Goal: Book appointment/travel/reservation

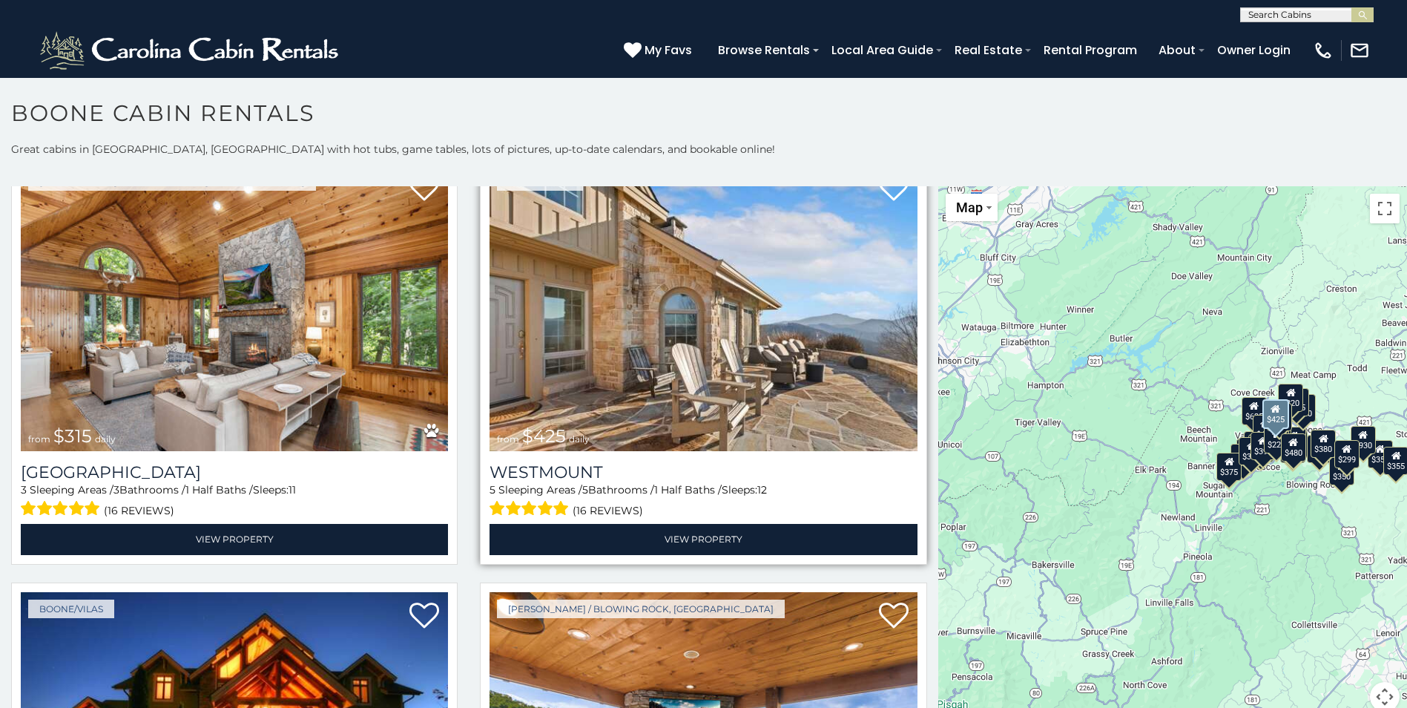
scroll to position [593, 0]
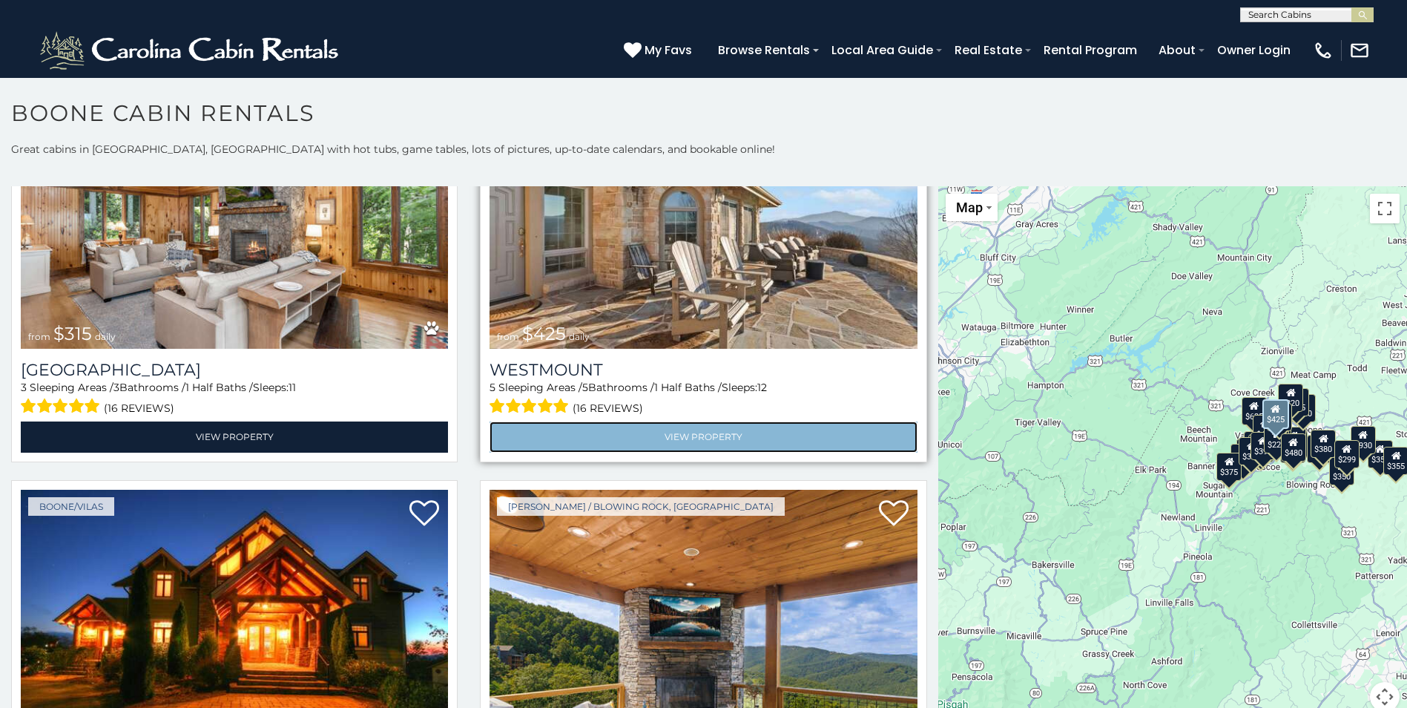
click at [685, 424] on link "View Property" at bounding box center [703, 436] width 427 height 30
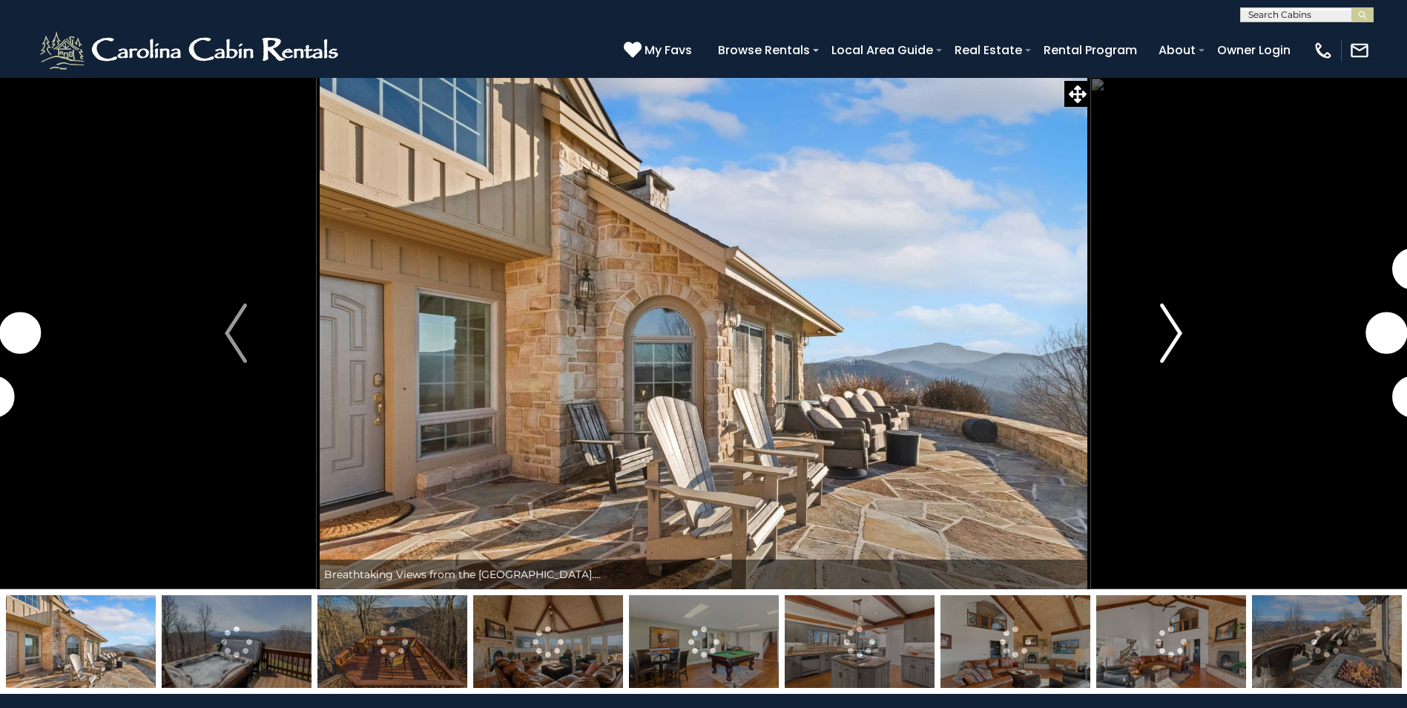
click at [1173, 325] on img "Next" at bounding box center [1171, 332] width 22 height 59
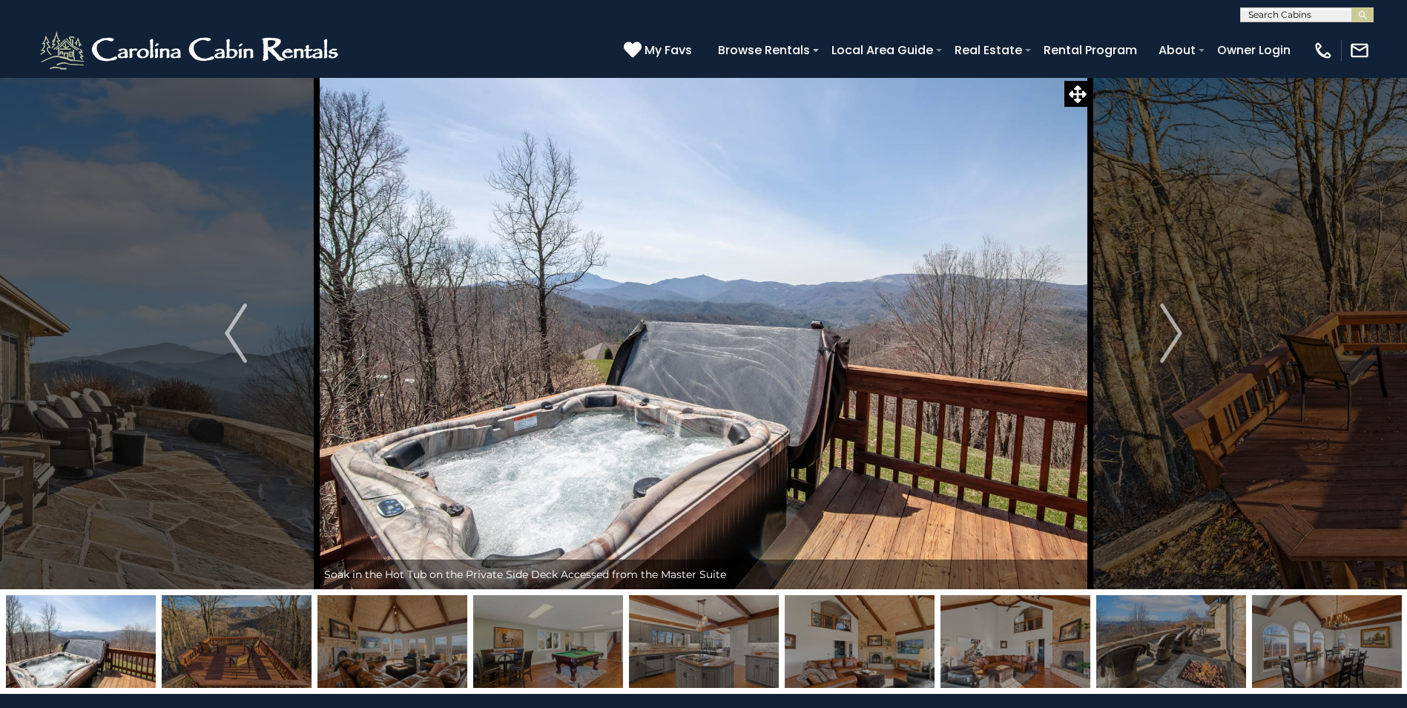
click at [418, 637] on img at bounding box center [392, 641] width 150 height 93
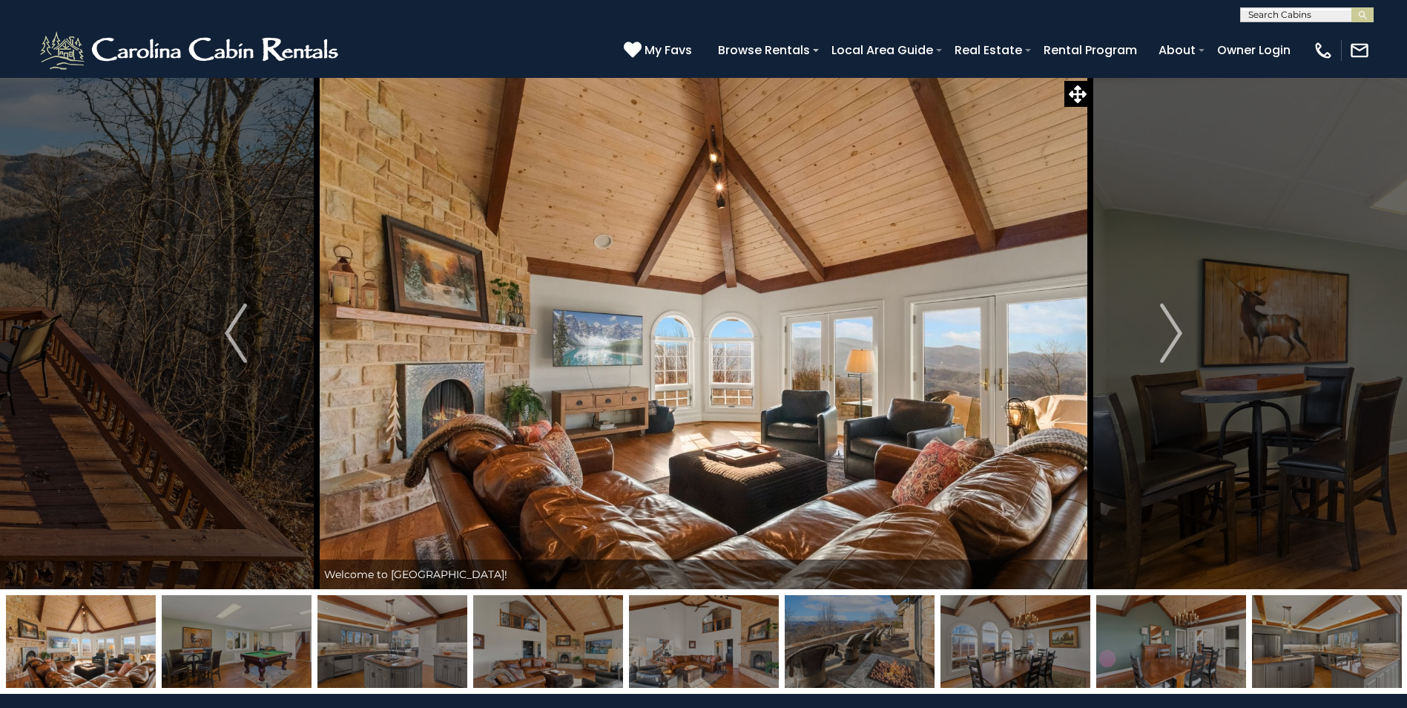
click at [215, 649] on img at bounding box center [237, 641] width 150 height 93
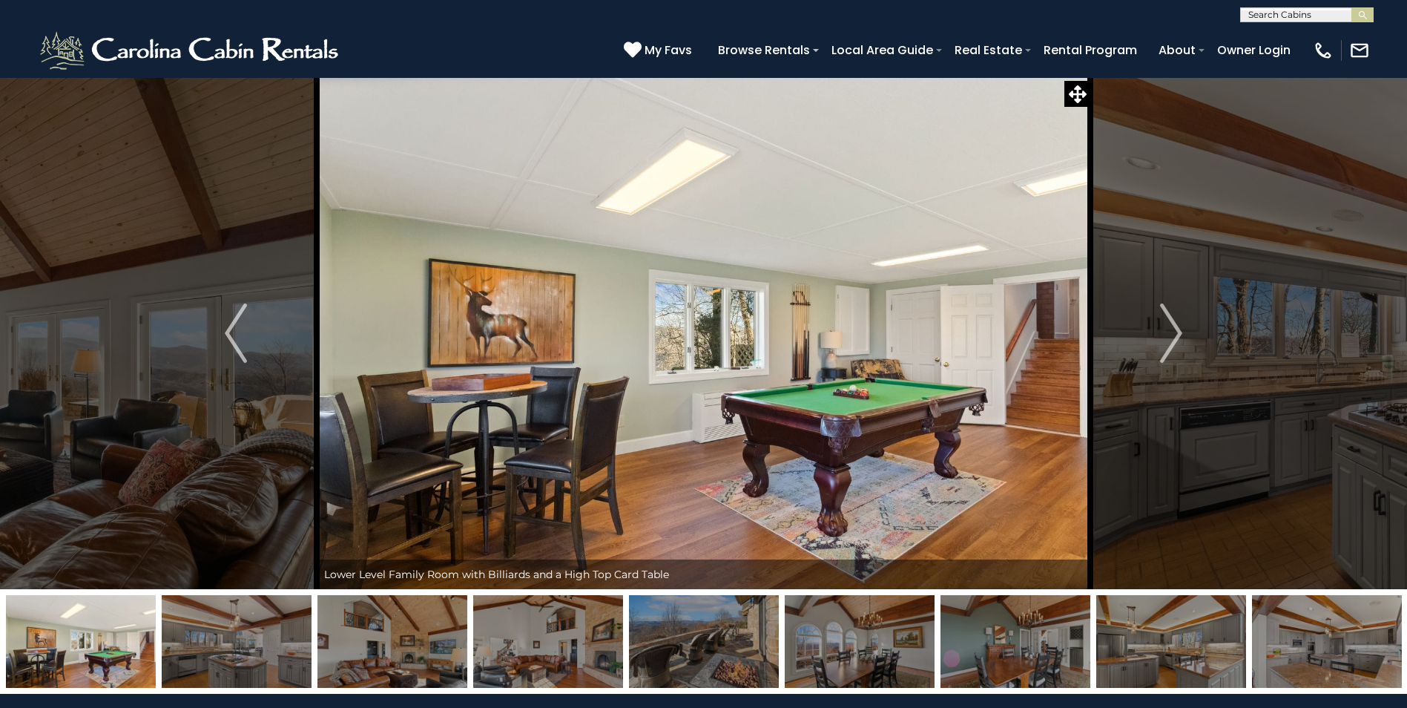
click at [564, 636] on img at bounding box center [548, 641] width 150 height 93
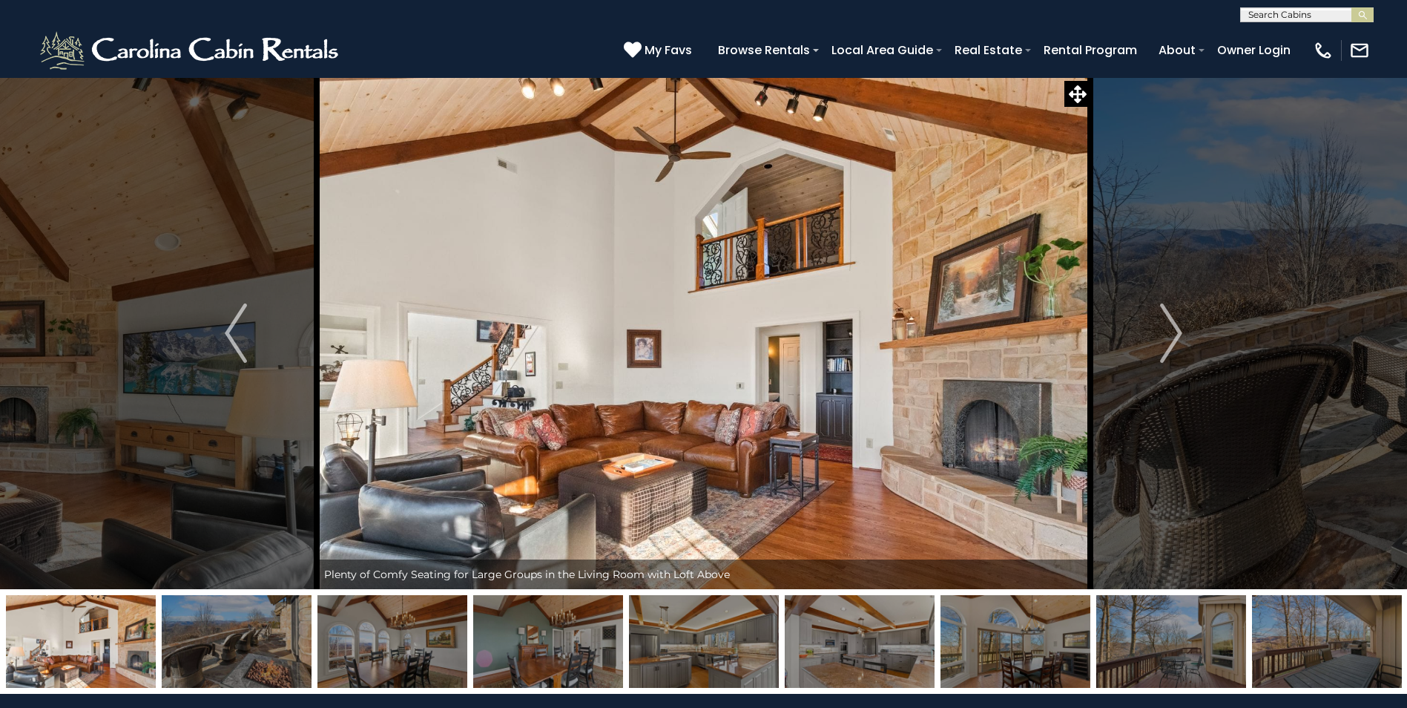
click at [247, 639] on img at bounding box center [237, 641] width 150 height 93
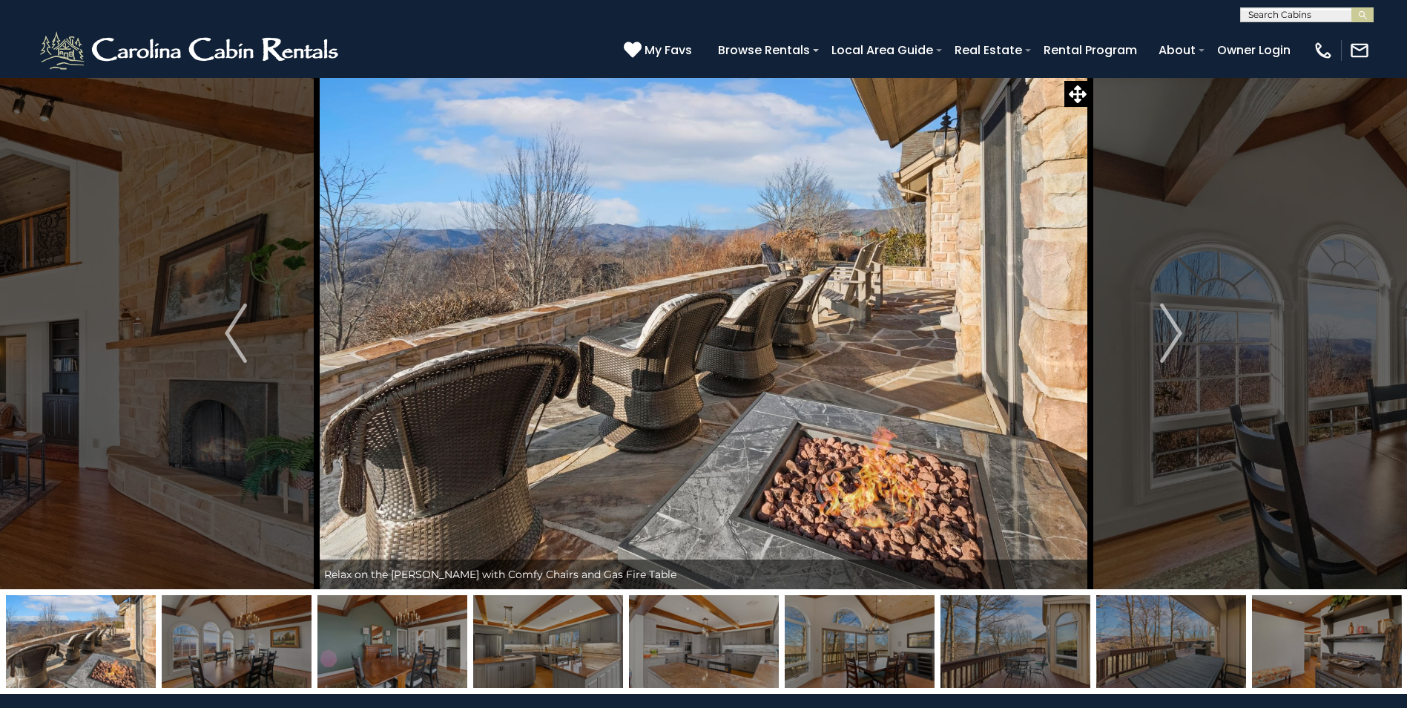
click at [581, 655] on img at bounding box center [548, 641] width 150 height 93
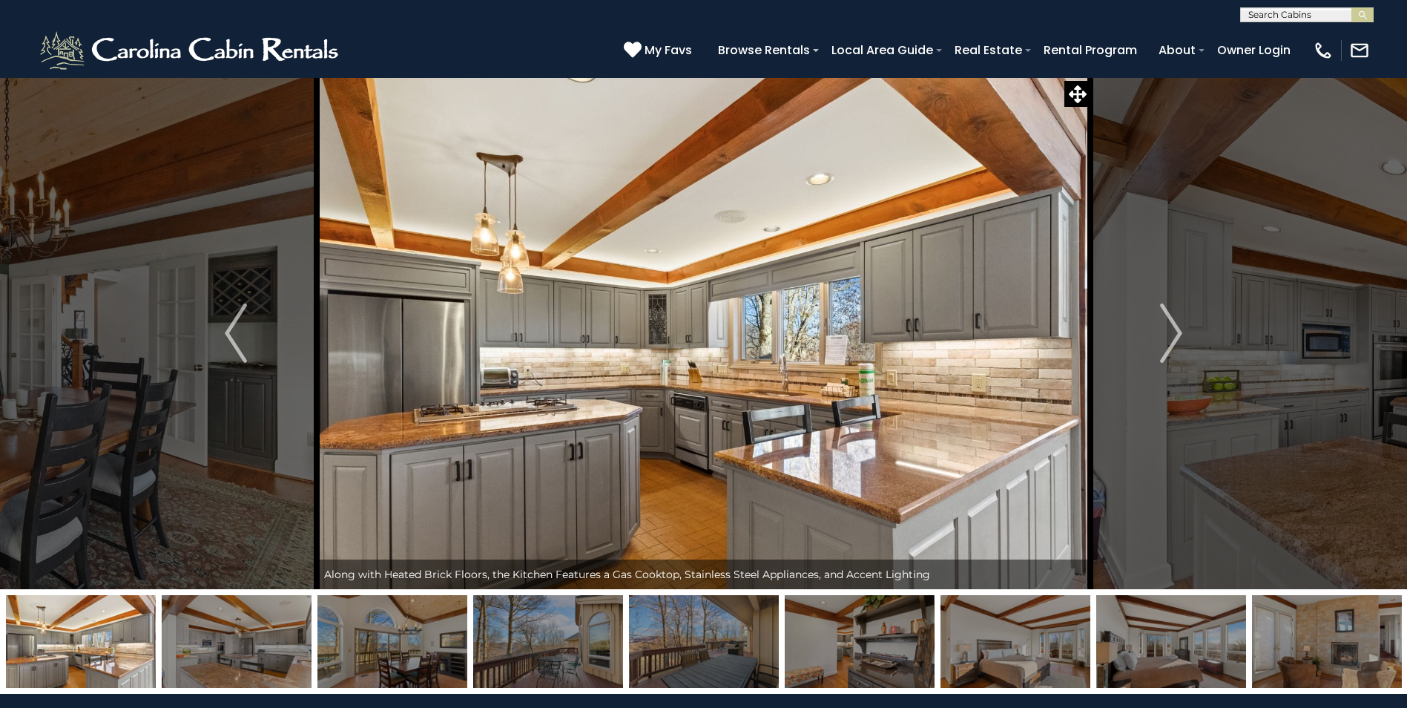
click at [863, 638] on img at bounding box center [860, 641] width 150 height 93
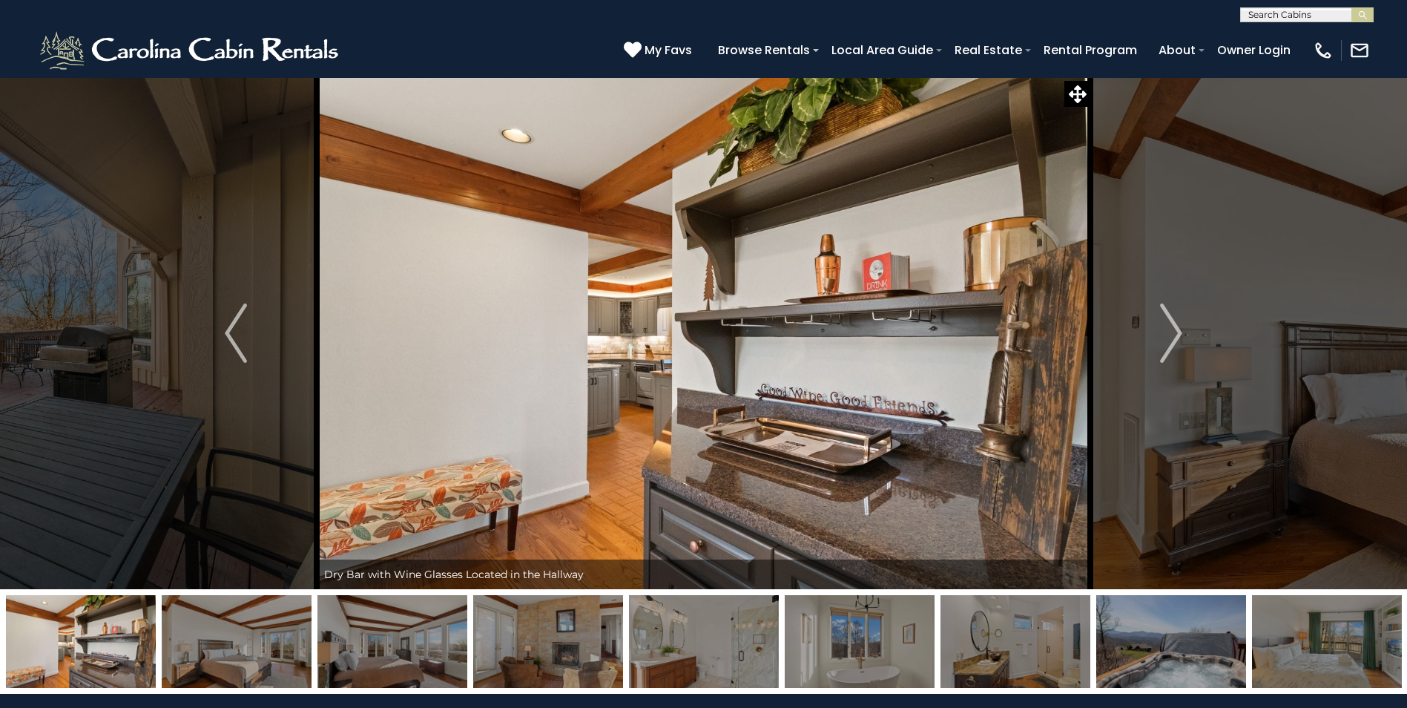
click at [1189, 649] on img at bounding box center [1171, 641] width 150 height 93
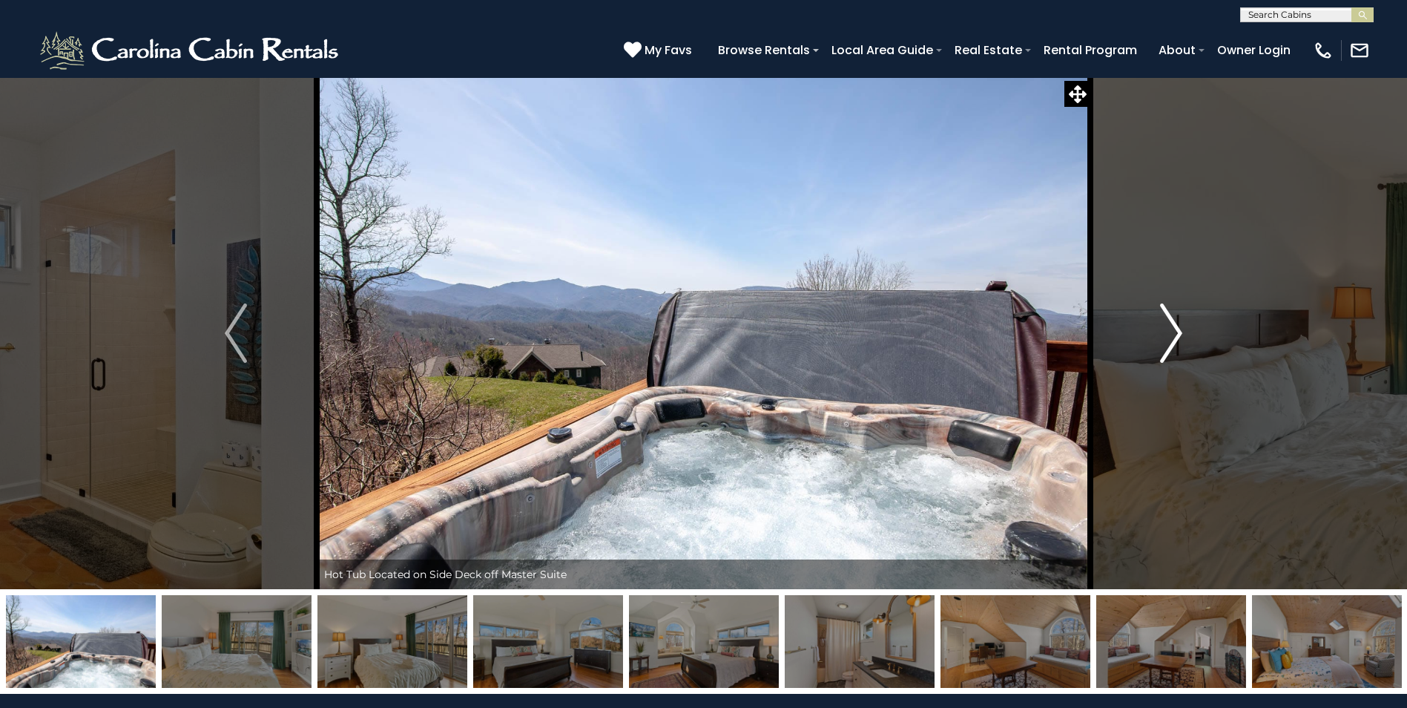
click at [1179, 337] on img "Next" at bounding box center [1171, 332] width 22 height 59
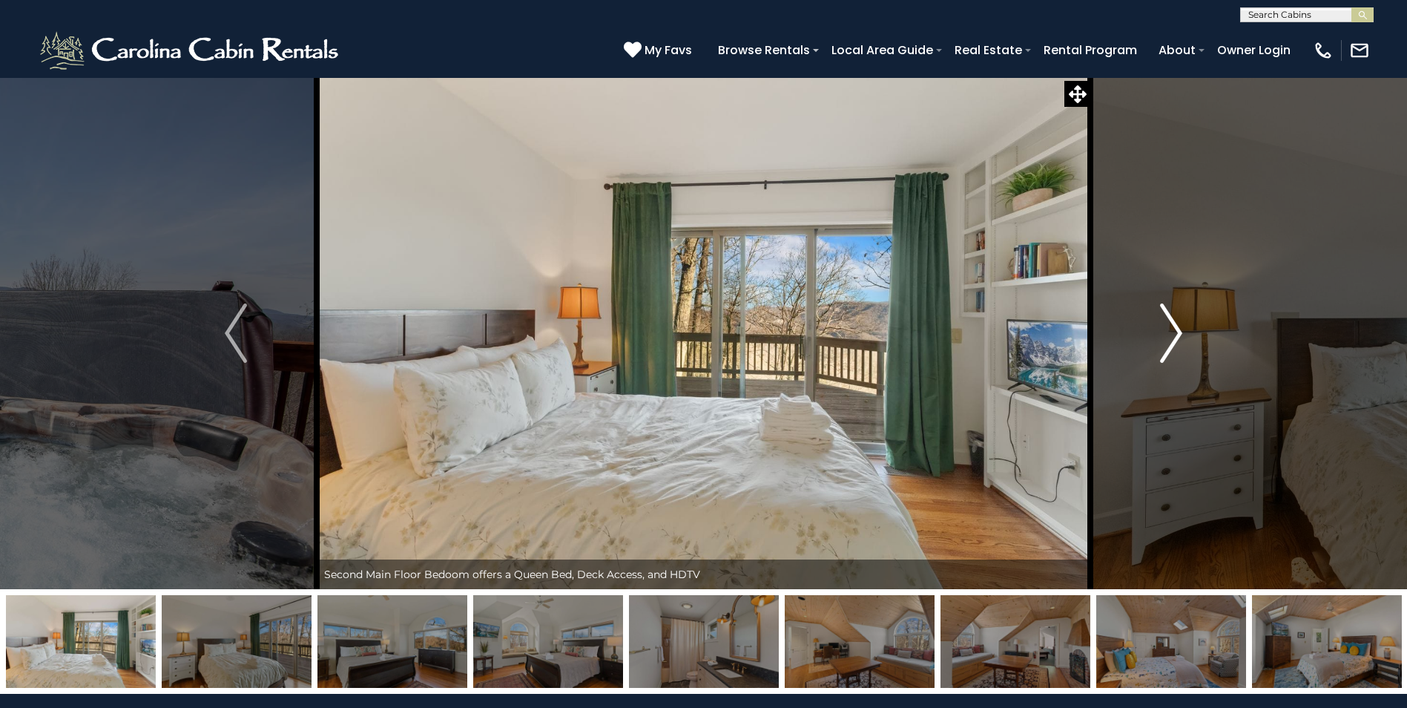
click at [1174, 333] on img "Next" at bounding box center [1171, 332] width 22 height 59
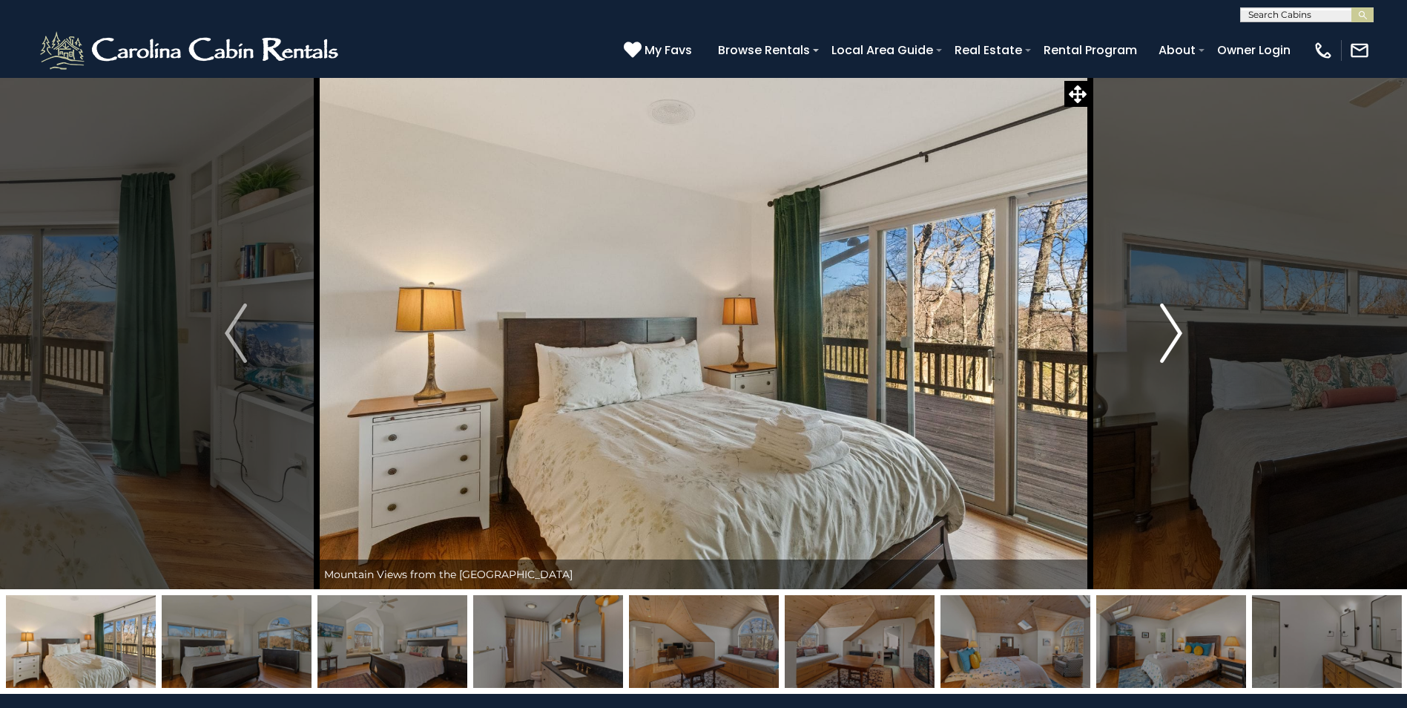
click at [1174, 333] on img "Next" at bounding box center [1171, 332] width 22 height 59
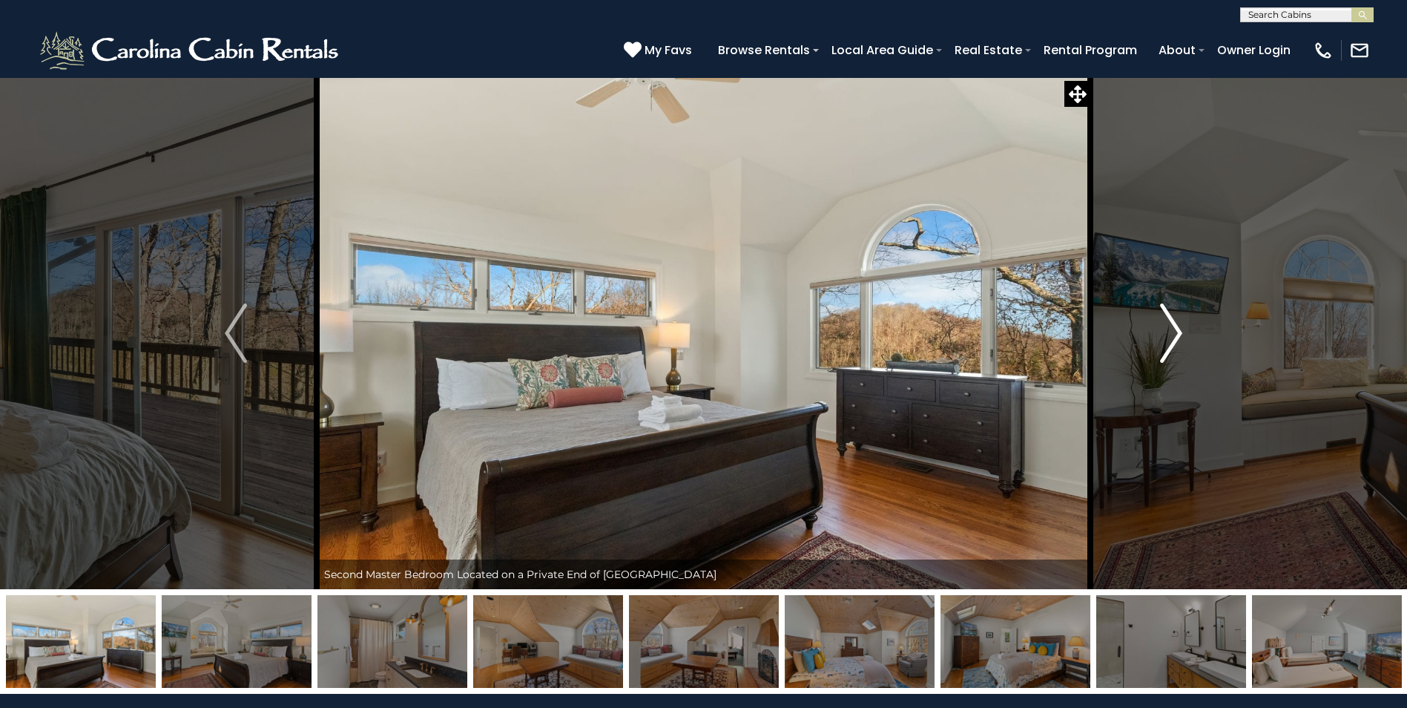
click at [1174, 333] on img "Next" at bounding box center [1171, 332] width 22 height 59
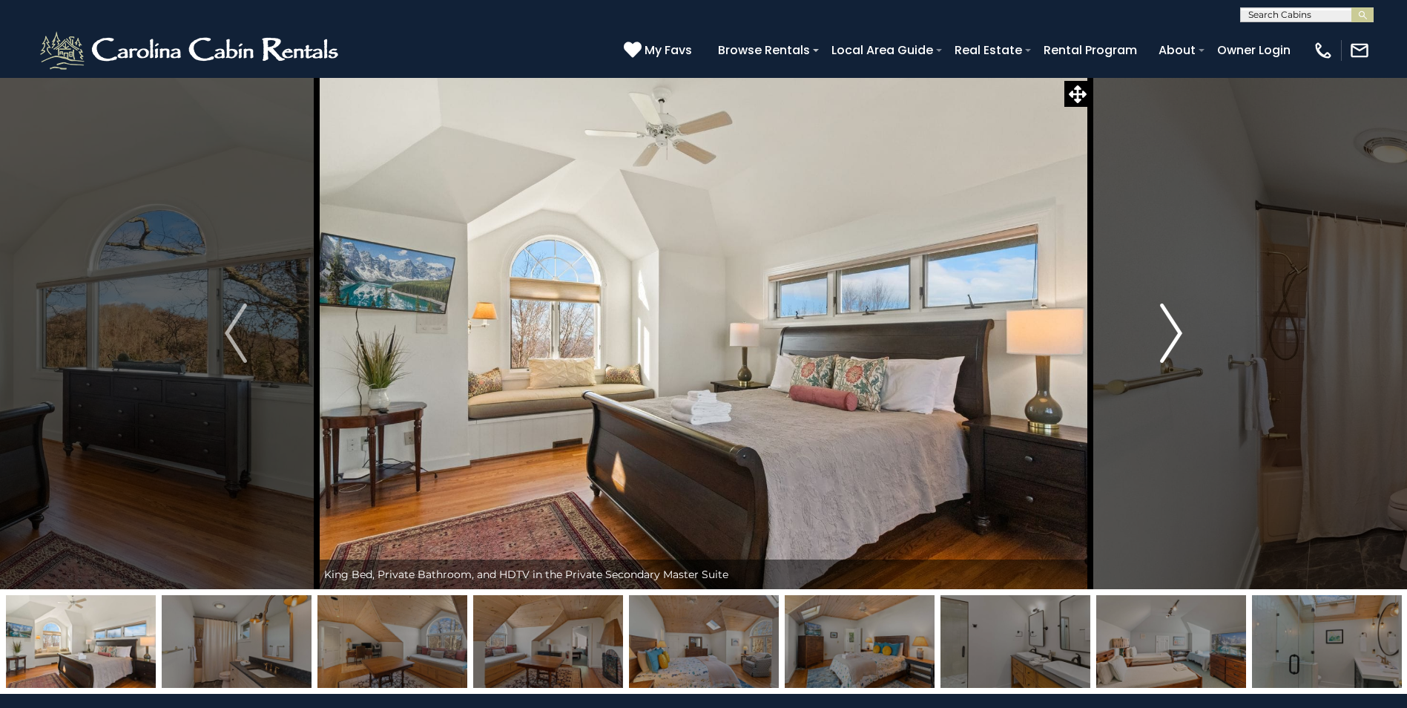
click at [1174, 332] on img "Next" at bounding box center [1171, 332] width 22 height 59
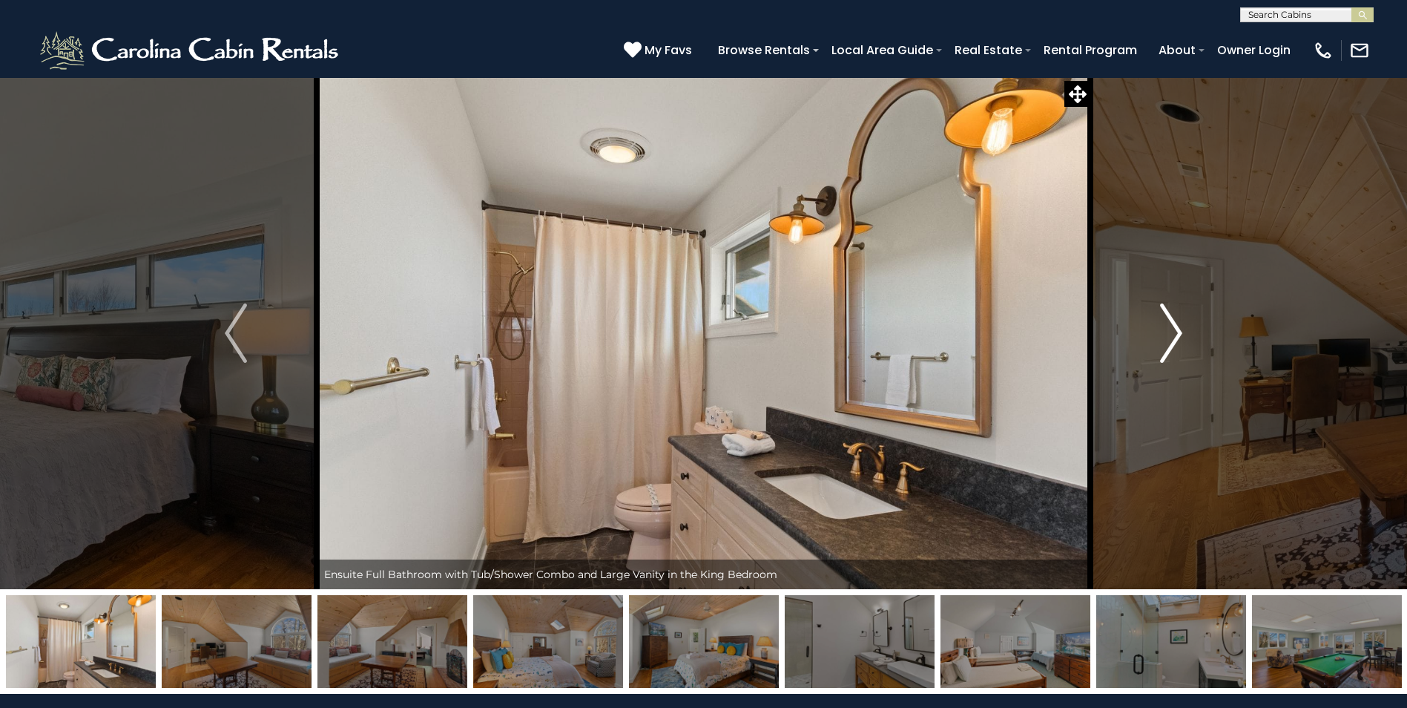
click at [1174, 332] on img "Next" at bounding box center [1171, 332] width 22 height 59
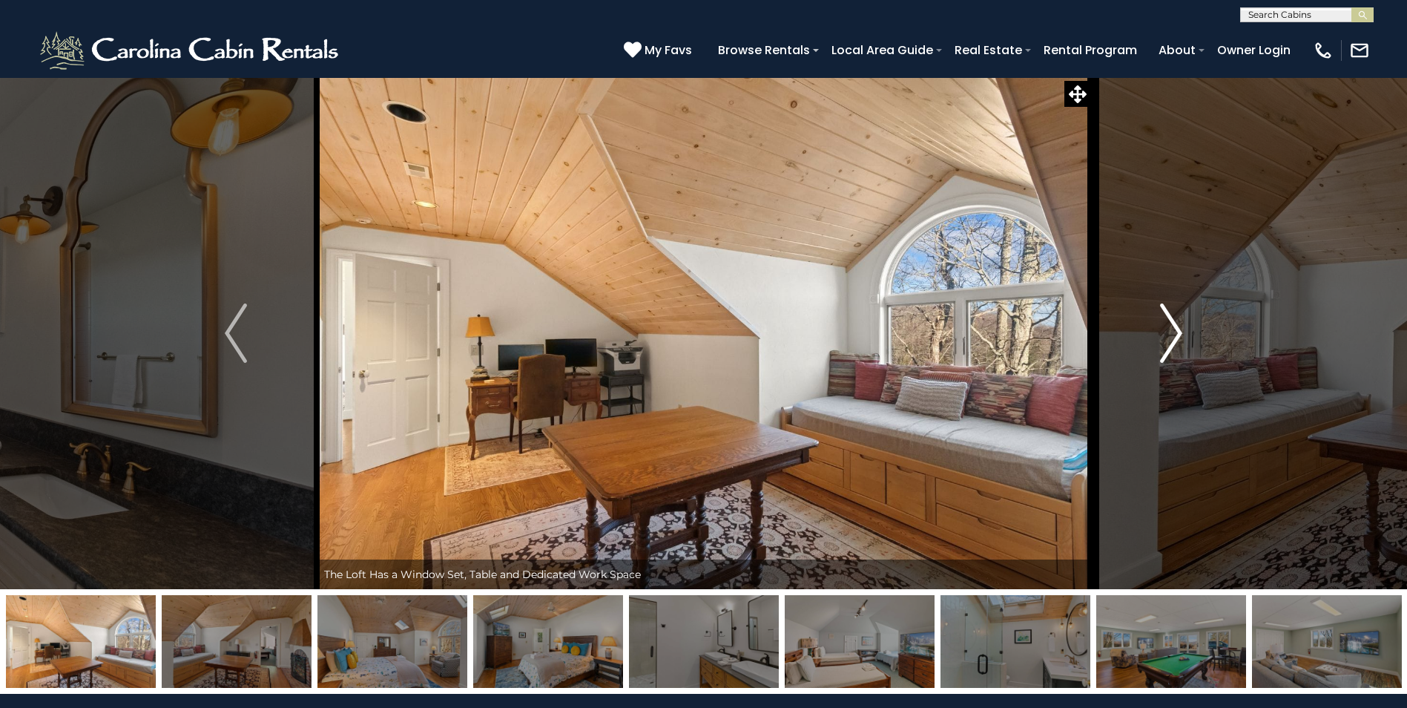
click at [1173, 332] on img "Next" at bounding box center [1171, 332] width 22 height 59
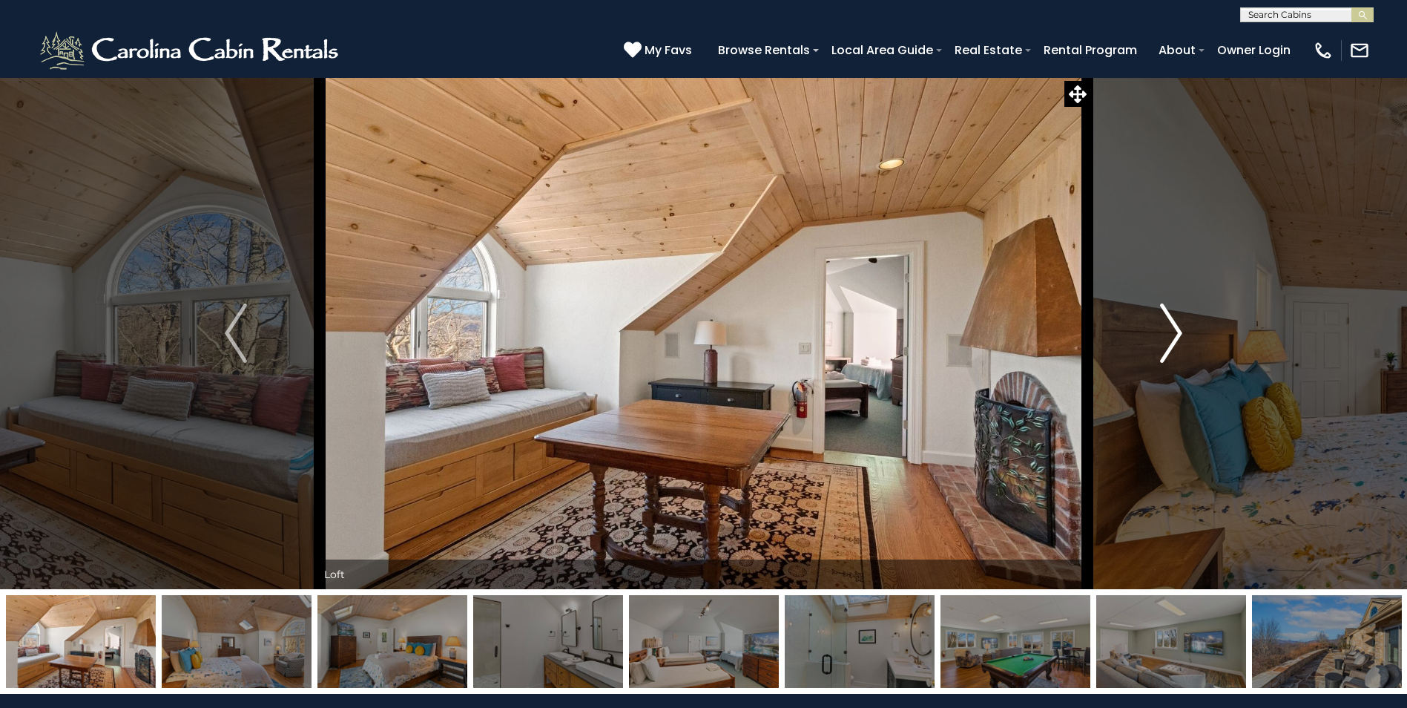
click at [1173, 333] on img "Next" at bounding box center [1171, 332] width 22 height 59
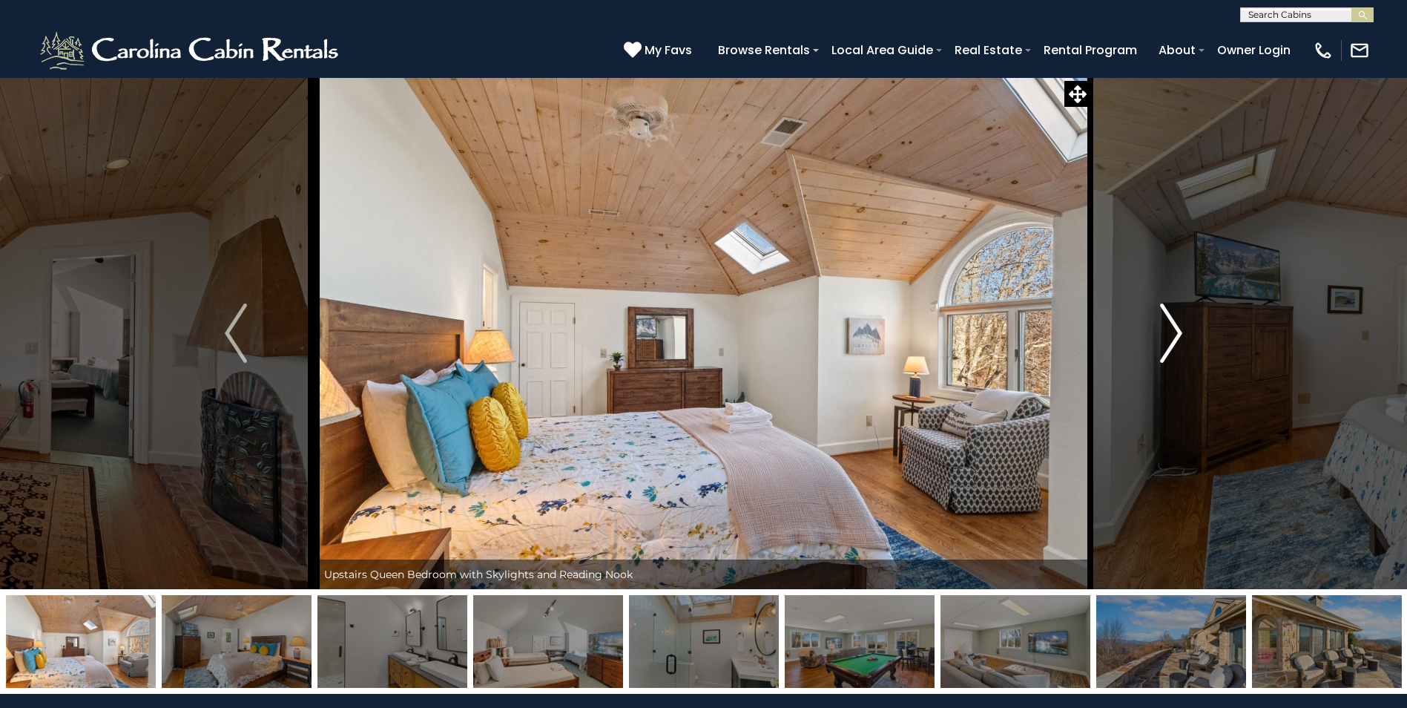
click at [1173, 333] on img "Next" at bounding box center [1171, 332] width 22 height 59
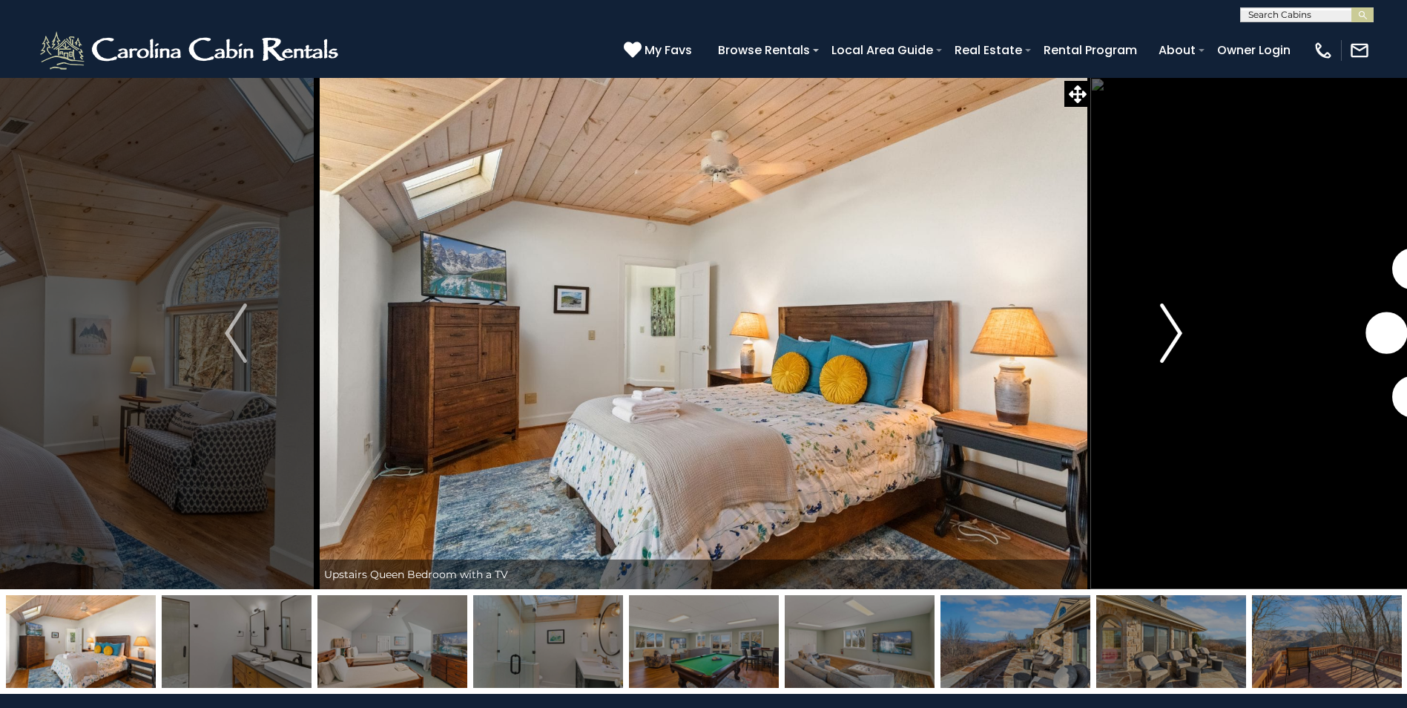
click at [1173, 333] on img "Next" at bounding box center [1171, 332] width 22 height 59
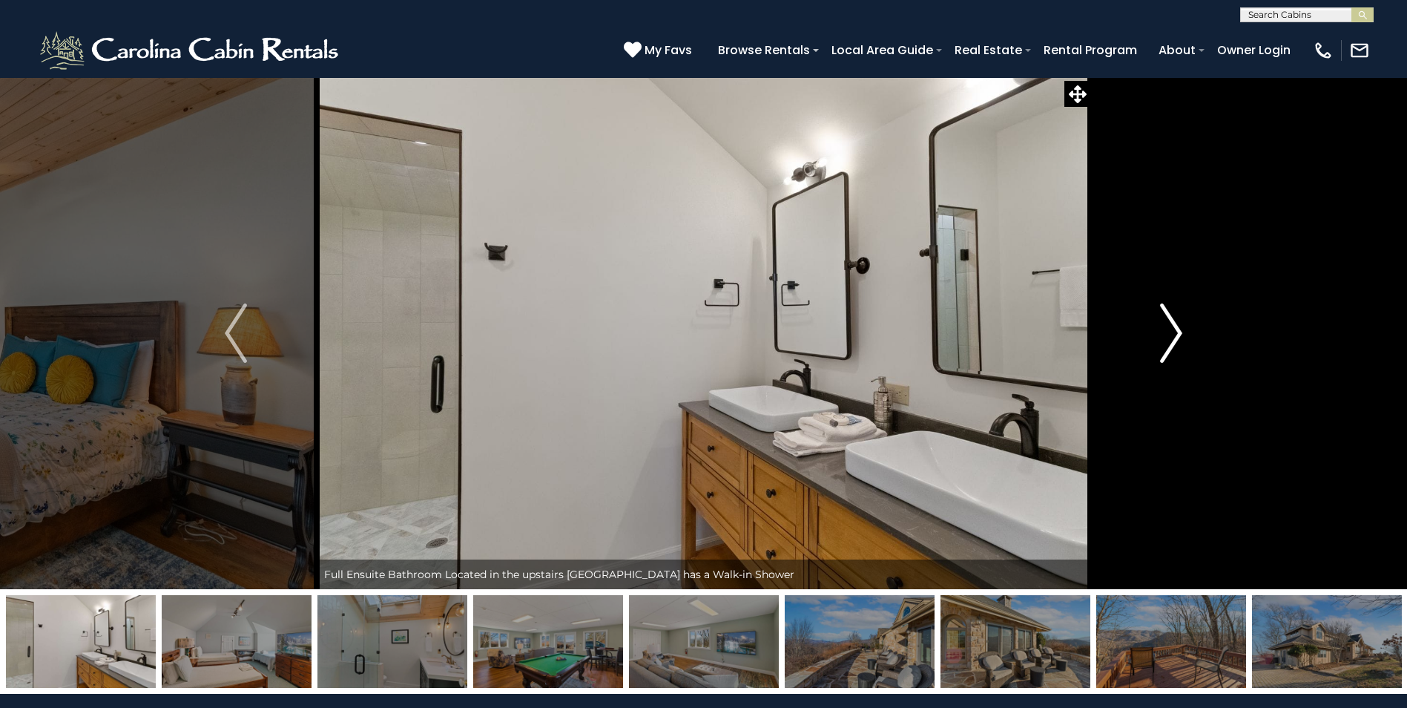
click at [1173, 333] on img "Next" at bounding box center [1171, 332] width 22 height 59
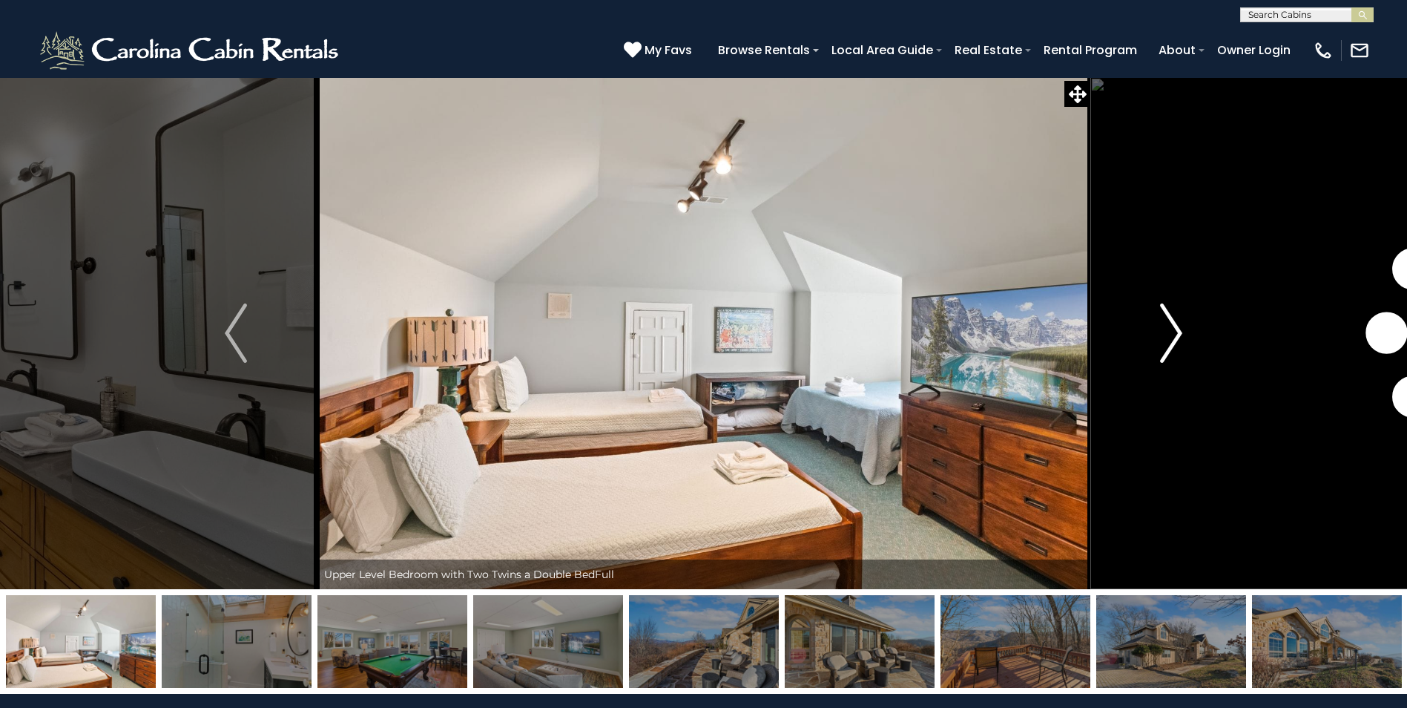
click at [1173, 333] on img "Next" at bounding box center [1171, 332] width 22 height 59
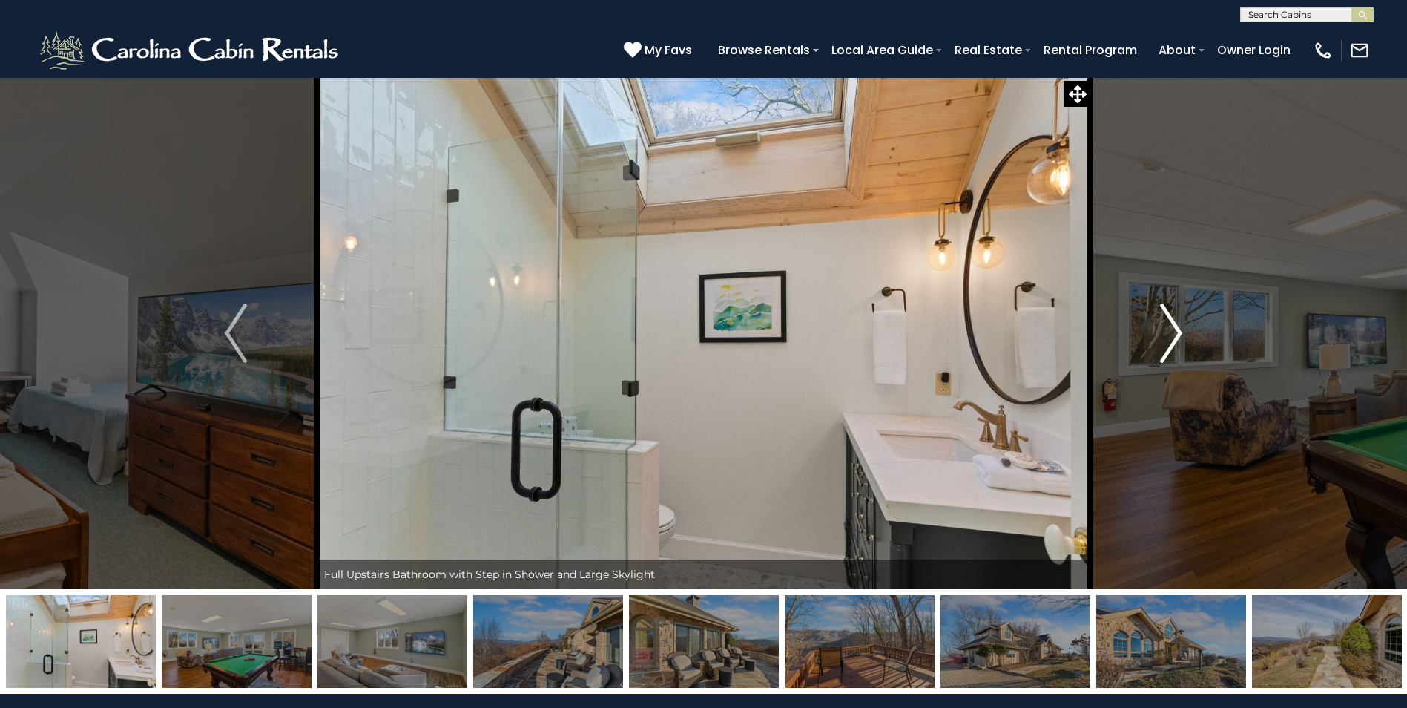
click at [1173, 333] on img "Next" at bounding box center [1171, 332] width 22 height 59
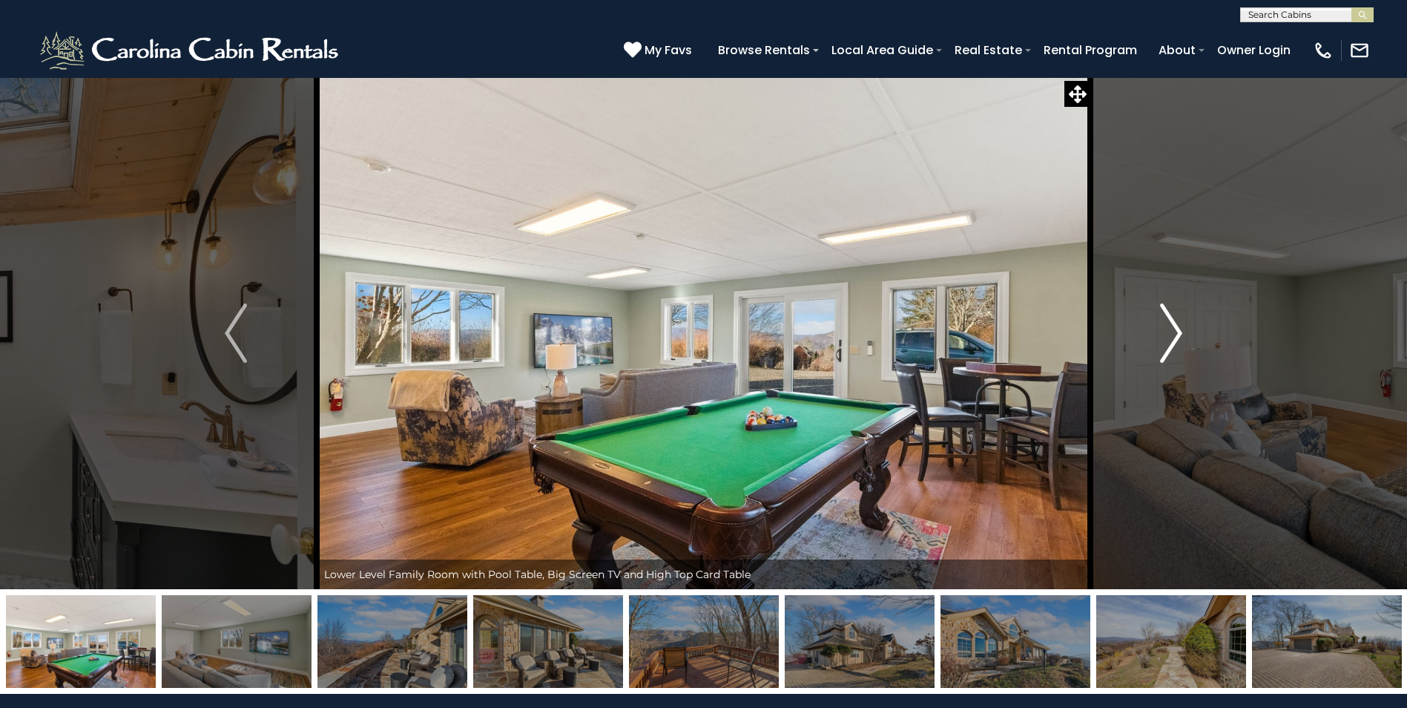
click at [1173, 333] on img "Next" at bounding box center [1171, 332] width 22 height 59
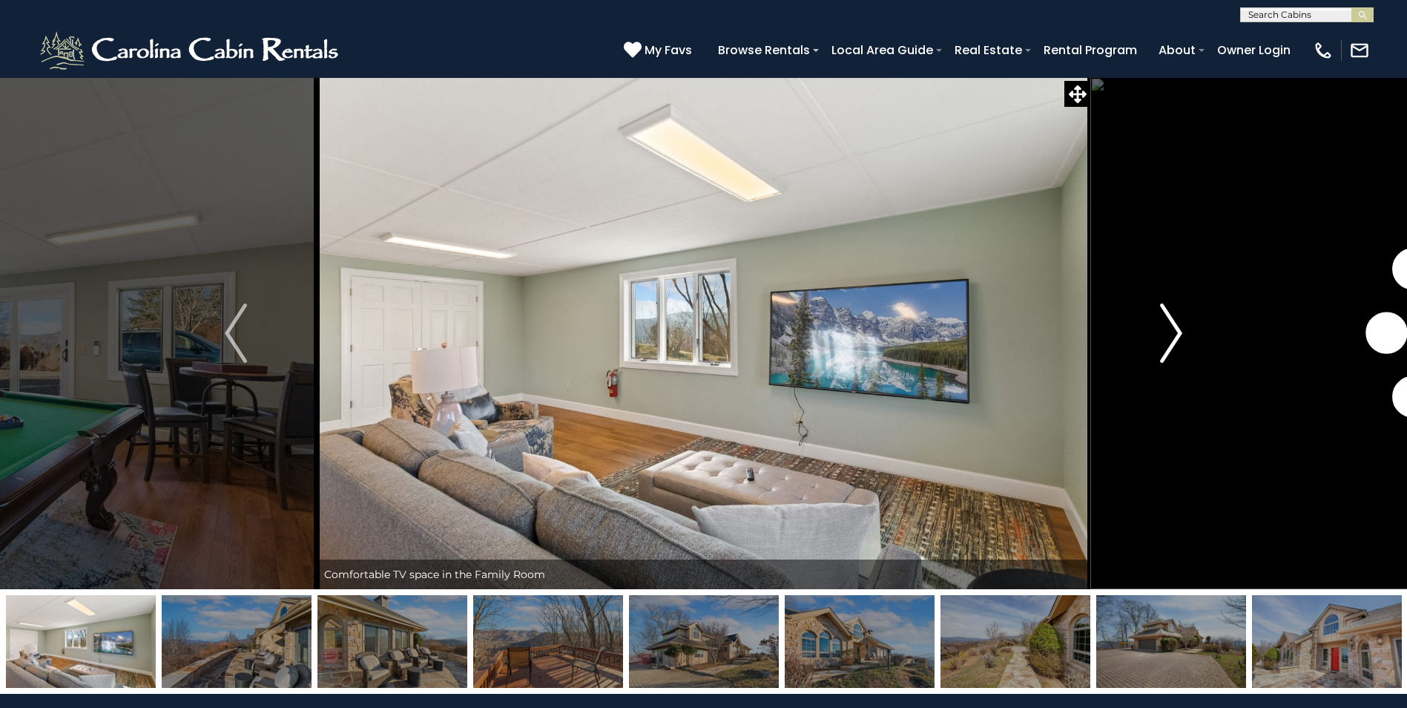
click at [1173, 333] on img "Next" at bounding box center [1171, 332] width 22 height 59
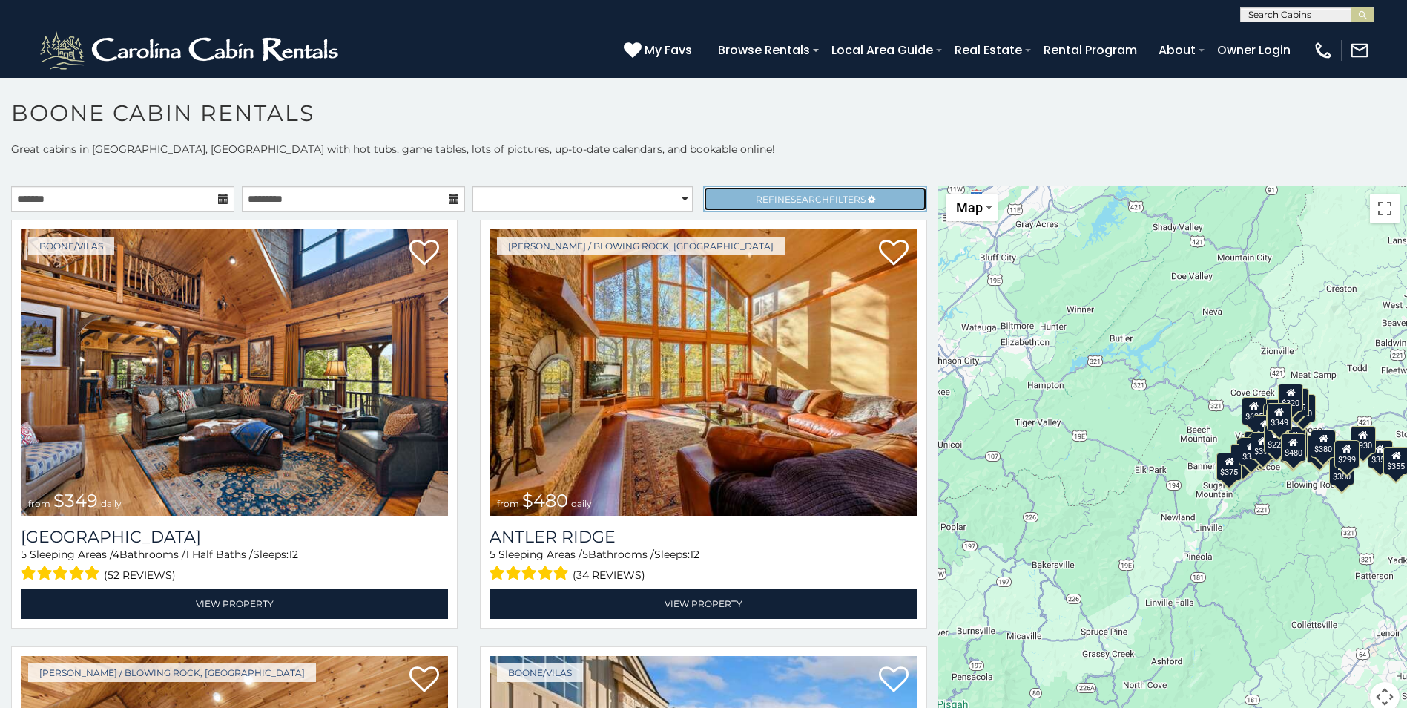
click at [807, 201] on span "Search" at bounding box center [810, 199] width 39 height 11
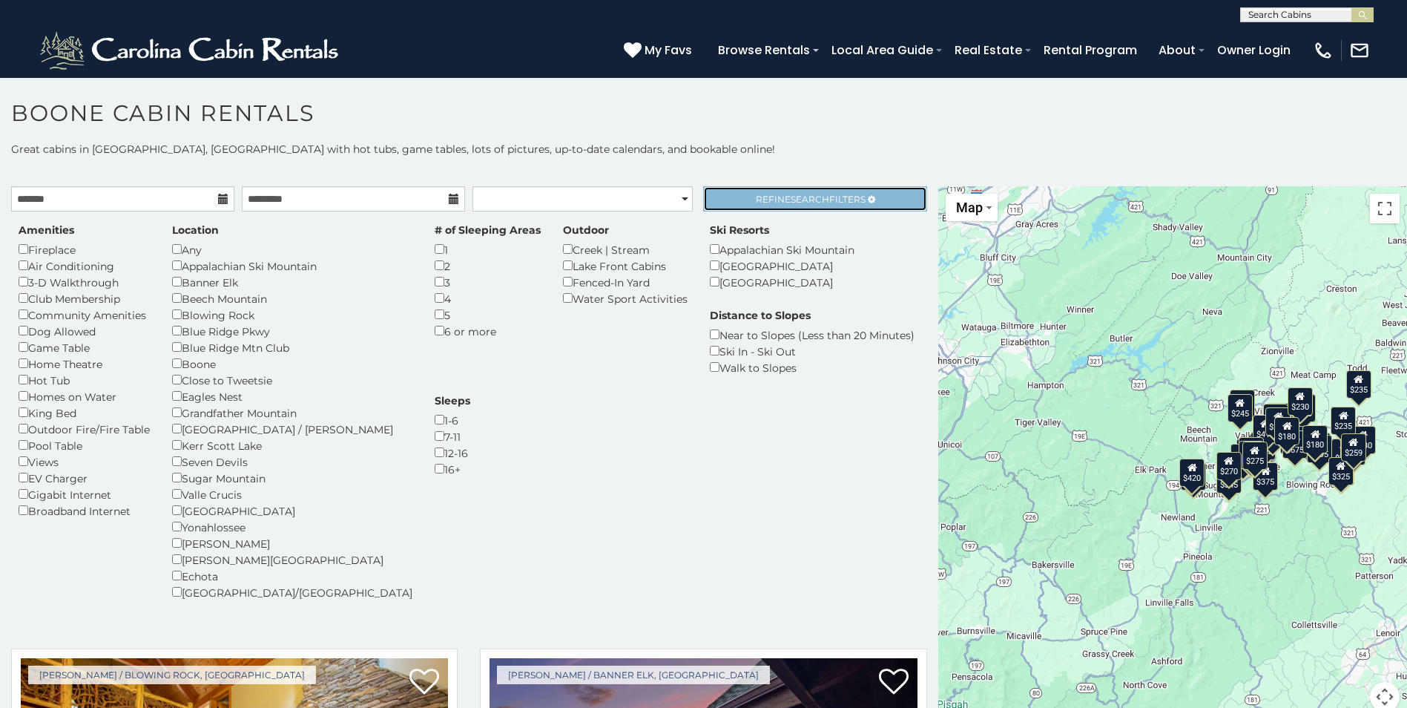
click at [814, 200] on span "Search" at bounding box center [810, 199] width 39 height 11
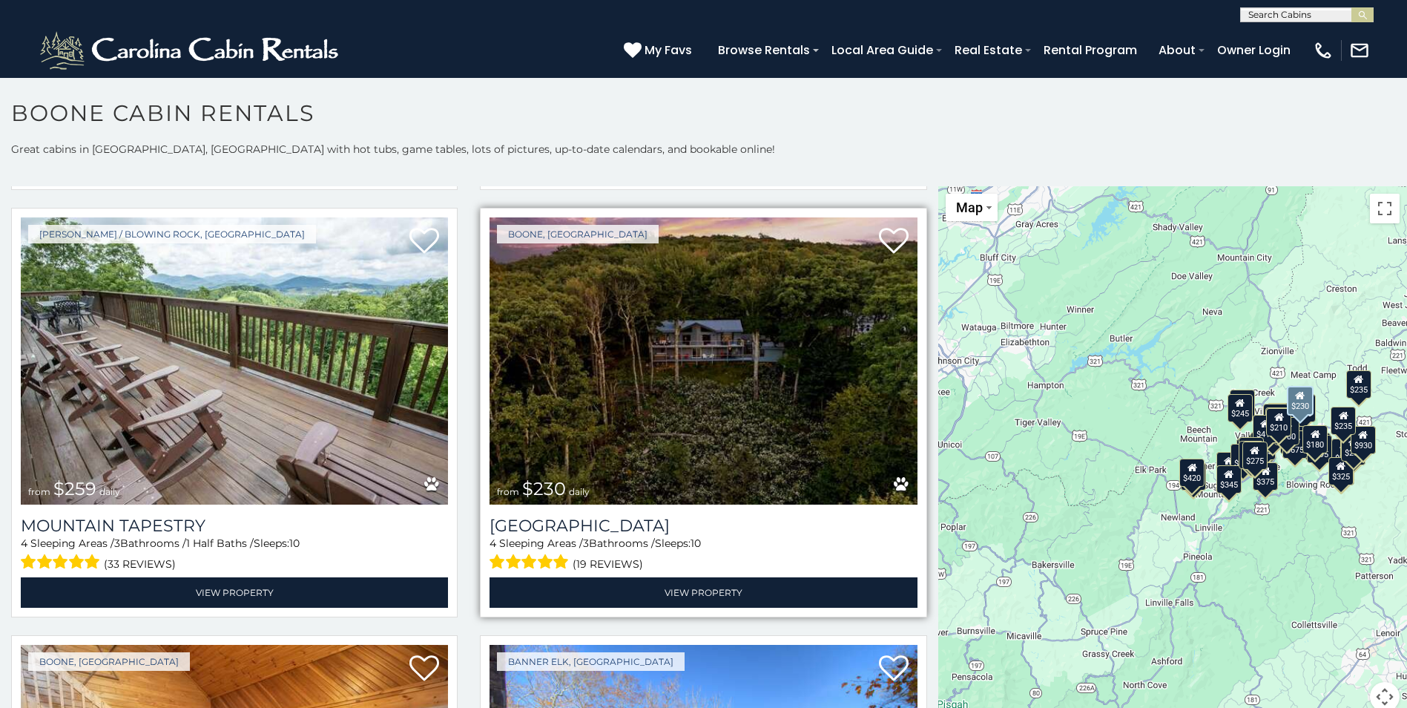
scroll to position [5563, 0]
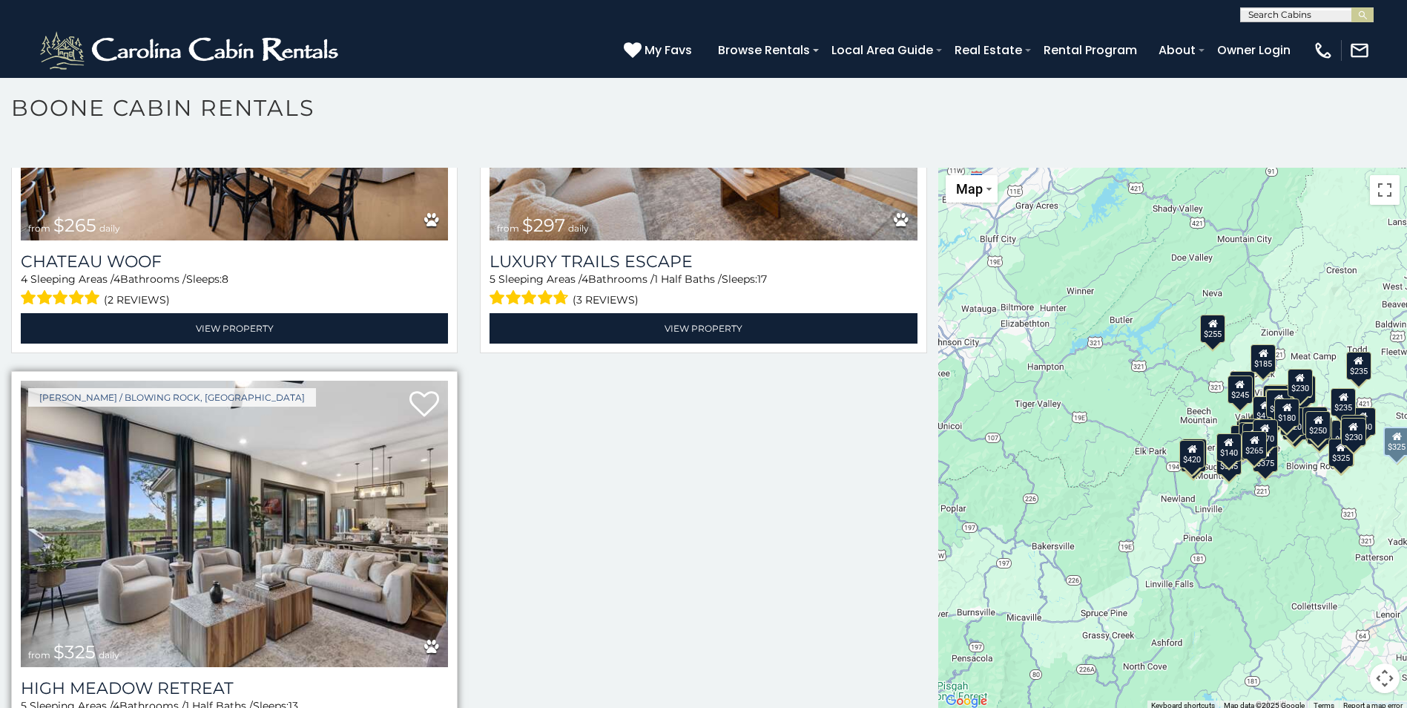
scroll to position [8, 0]
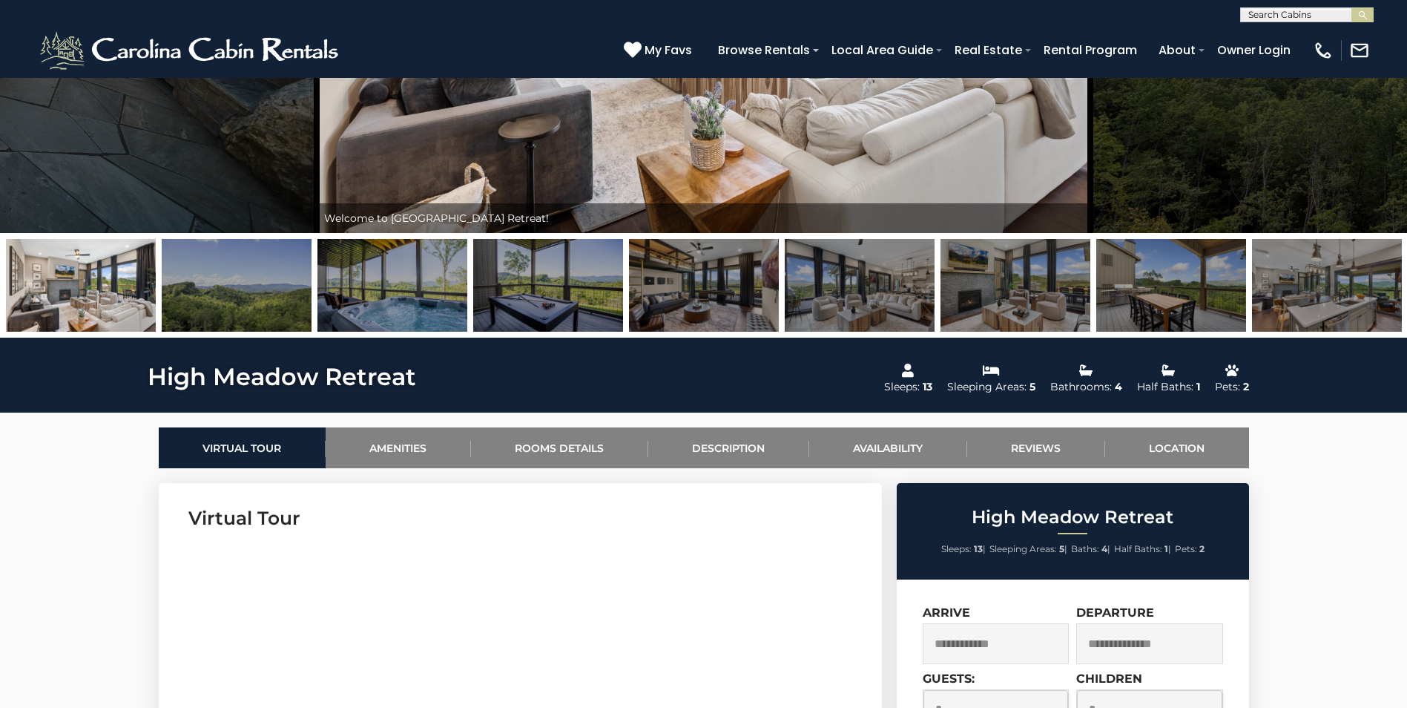
scroll to position [74, 0]
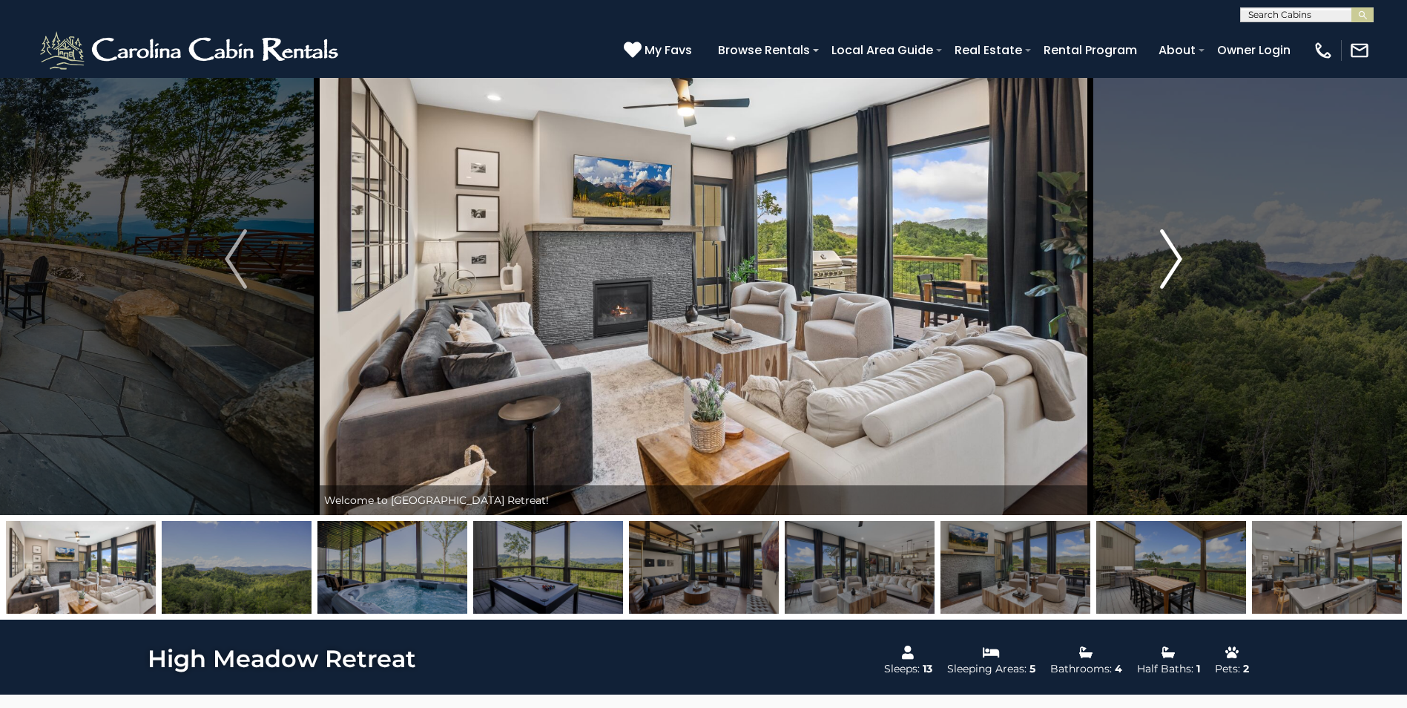
click at [1175, 254] on img "Next" at bounding box center [1171, 258] width 22 height 59
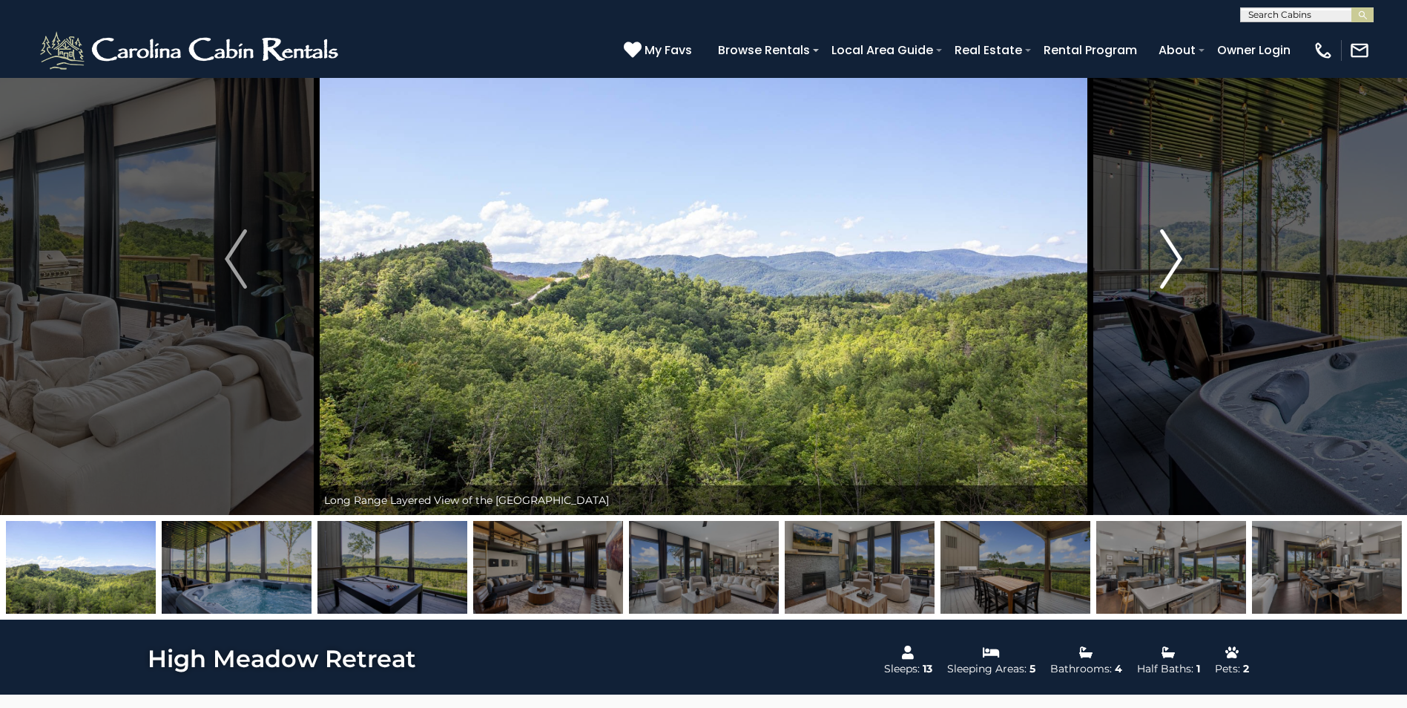
click at [1175, 254] on img "Next" at bounding box center [1171, 258] width 22 height 59
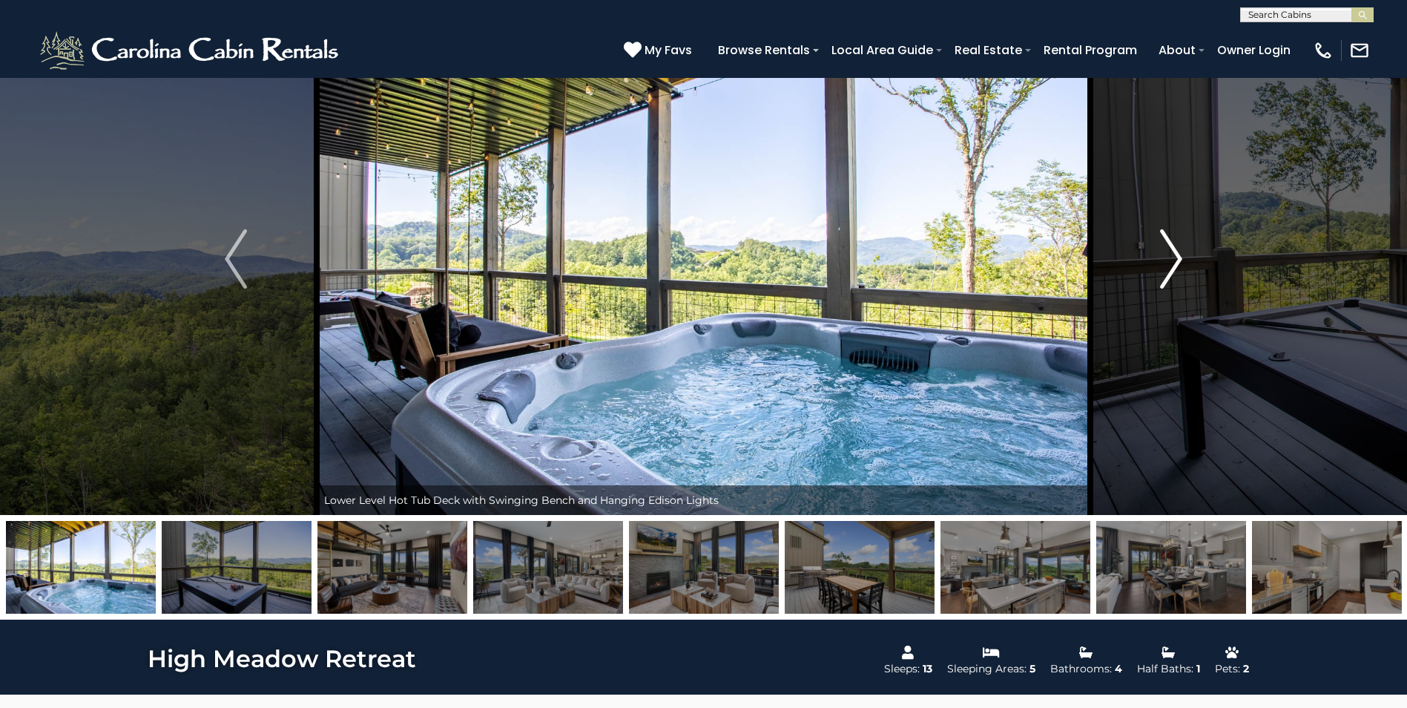
click at [1171, 257] on img "Next" at bounding box center [1171, 258] width 22 height 59
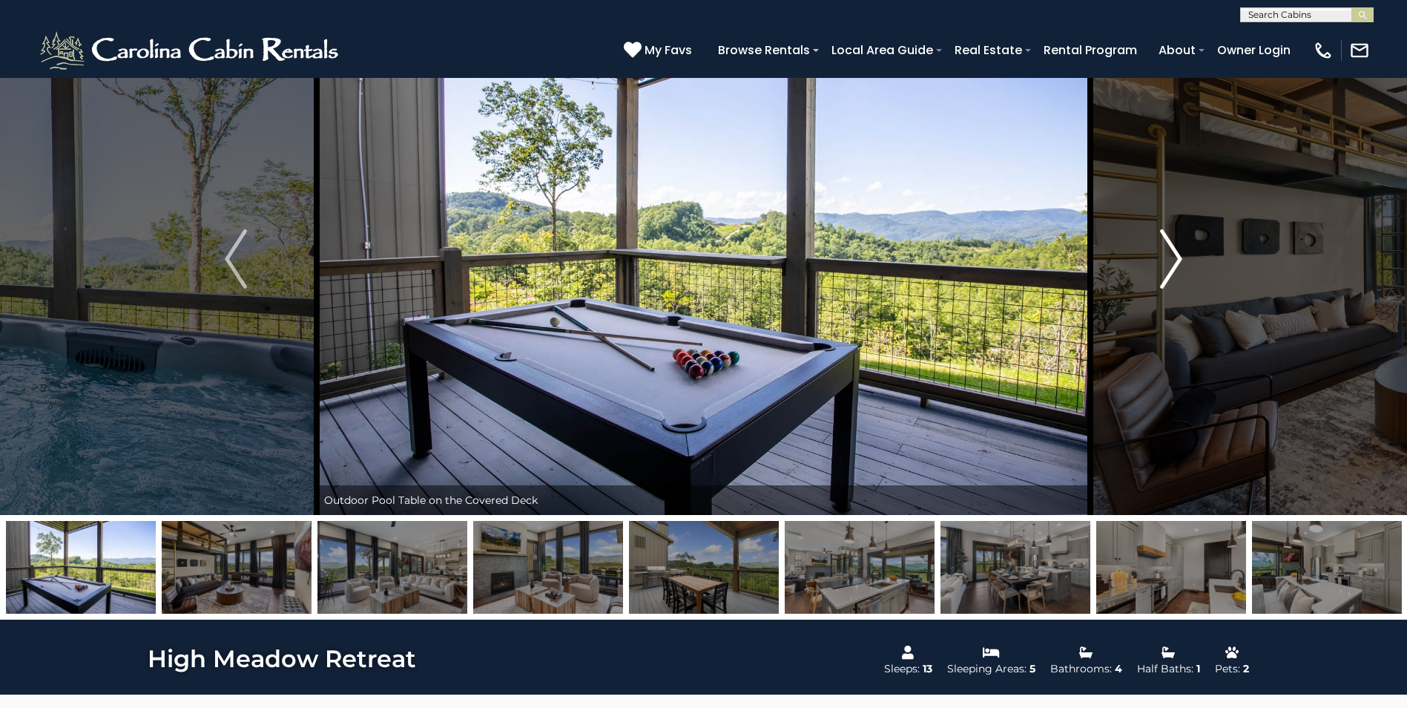
click at [1171, 257] on img "Next" at bounding box center [1171, 258] width 22 height 59
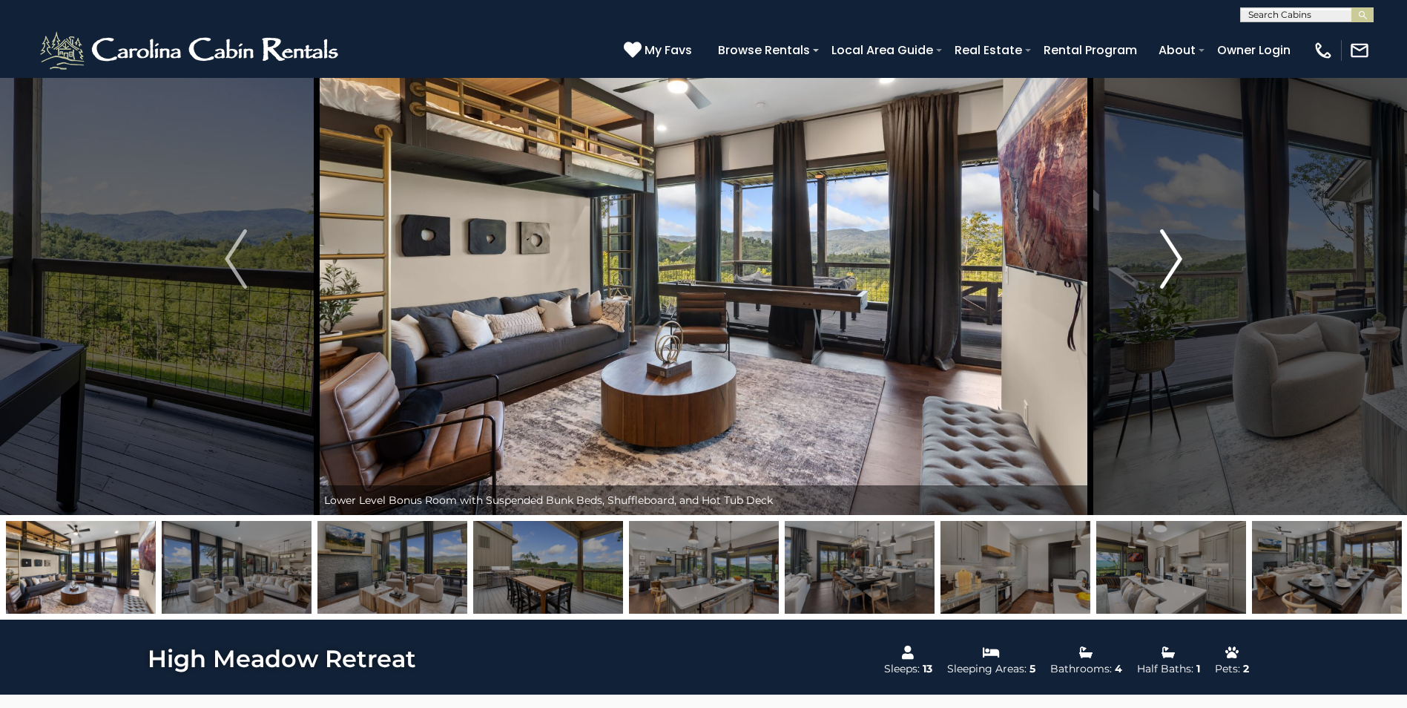
click at [1171, 257] on img "Next" at bounding box center [1171, 258] width 22 height 59
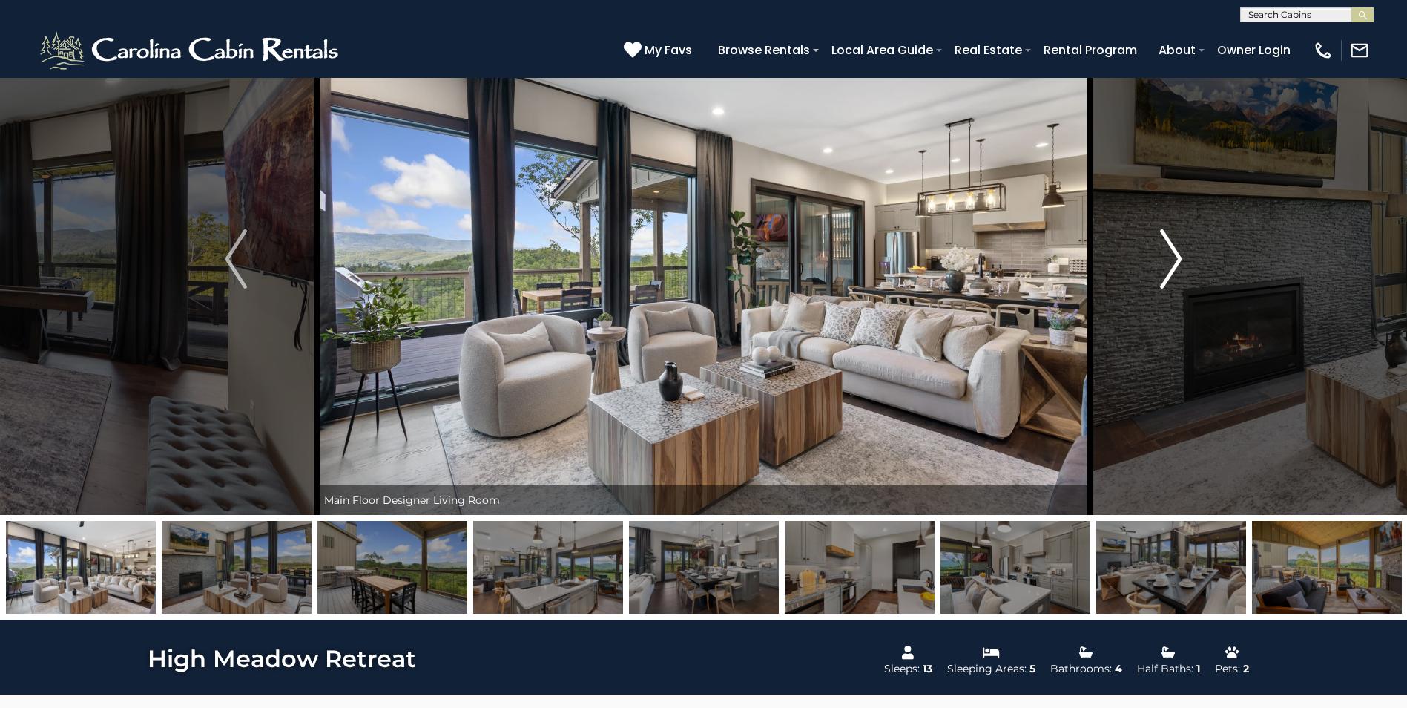
click at [1170, 257] on img "Next" at bounding box center [1171, 258] width 22 height 59
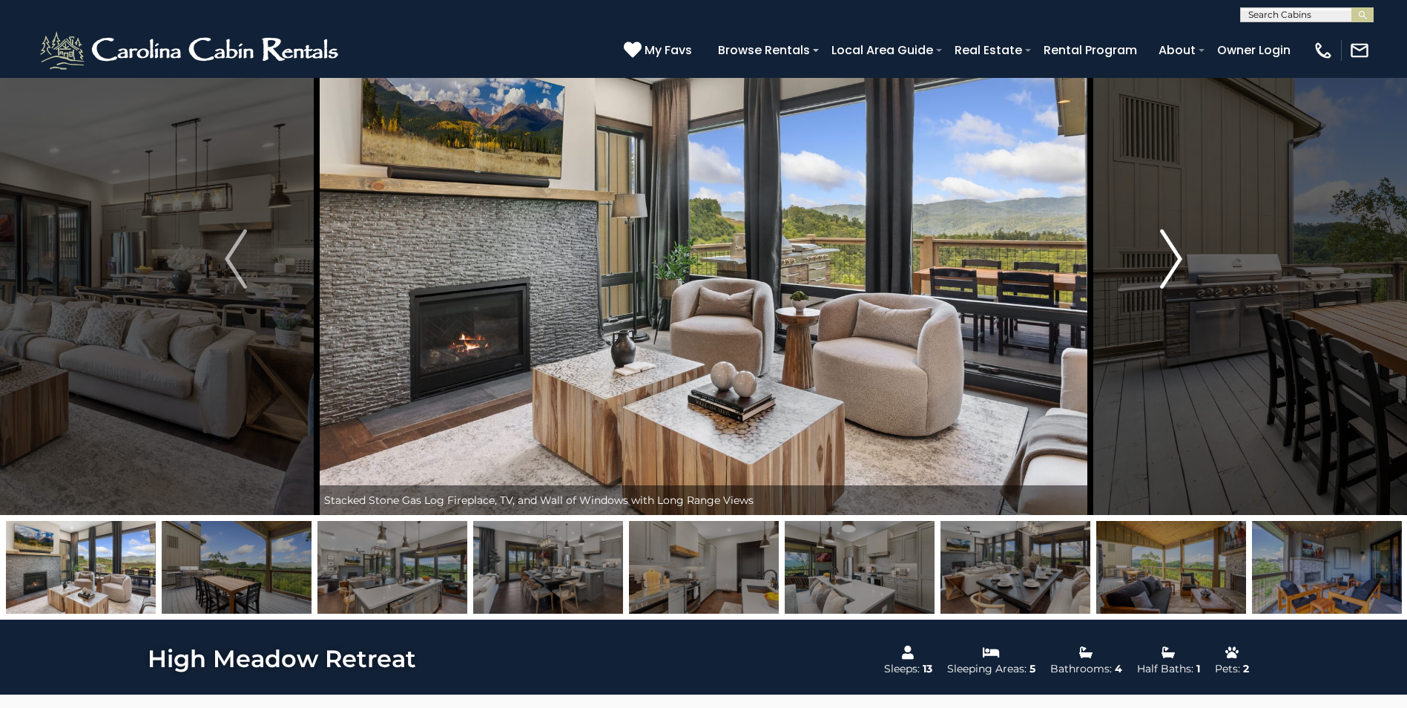
click at [1170, 257] on img "Next" at bounding box center [1171, 258] width 22 height 59
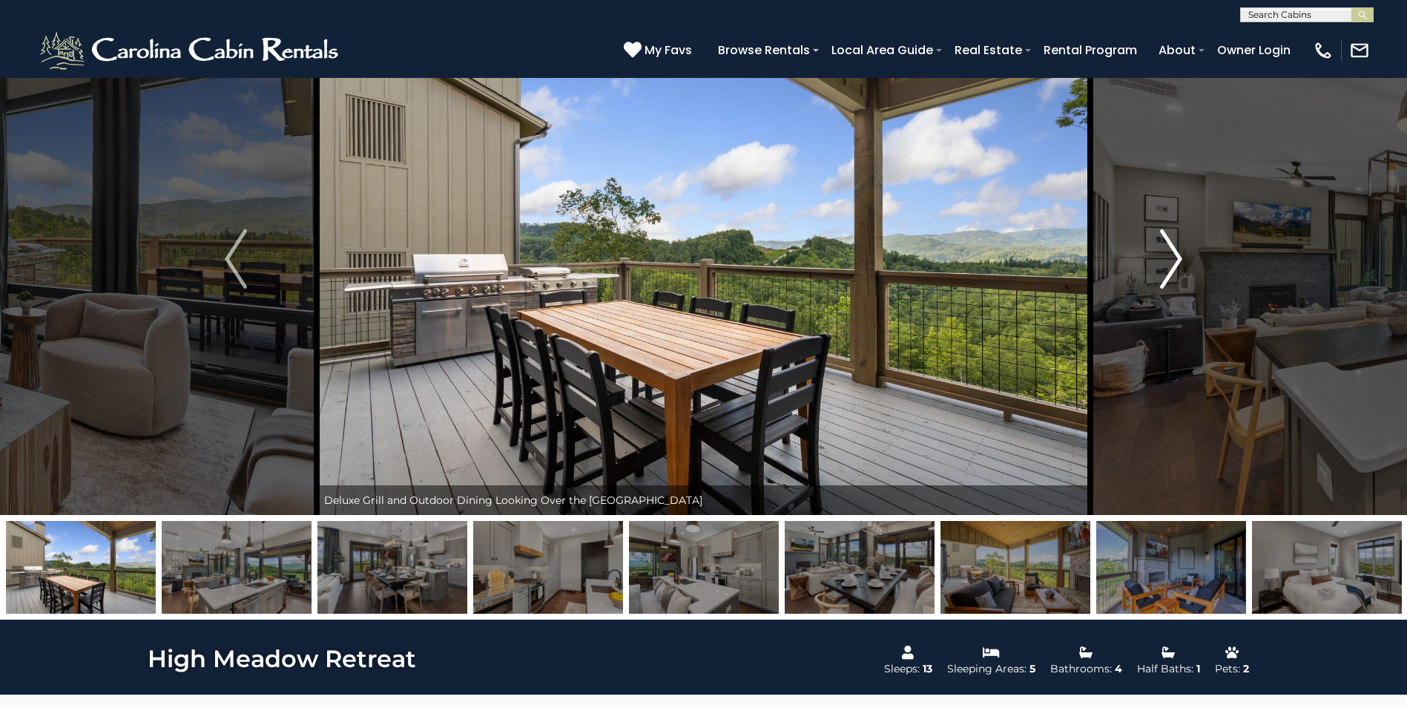
click at [1172, 264] on img "Next" at bounding box center [1171, 258] width 22 height 59
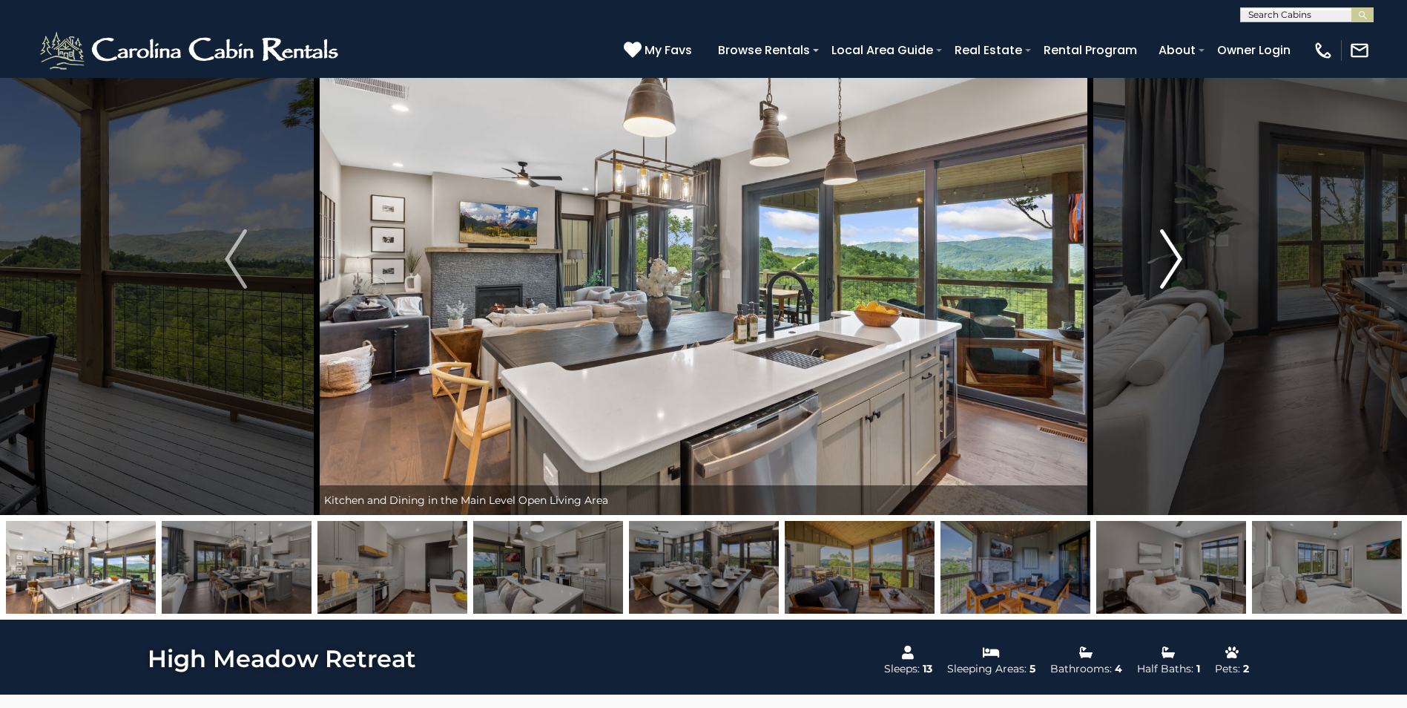
click at [1176, 264] on img "Next" at bounding box center [1171, 258] width 22 height 59
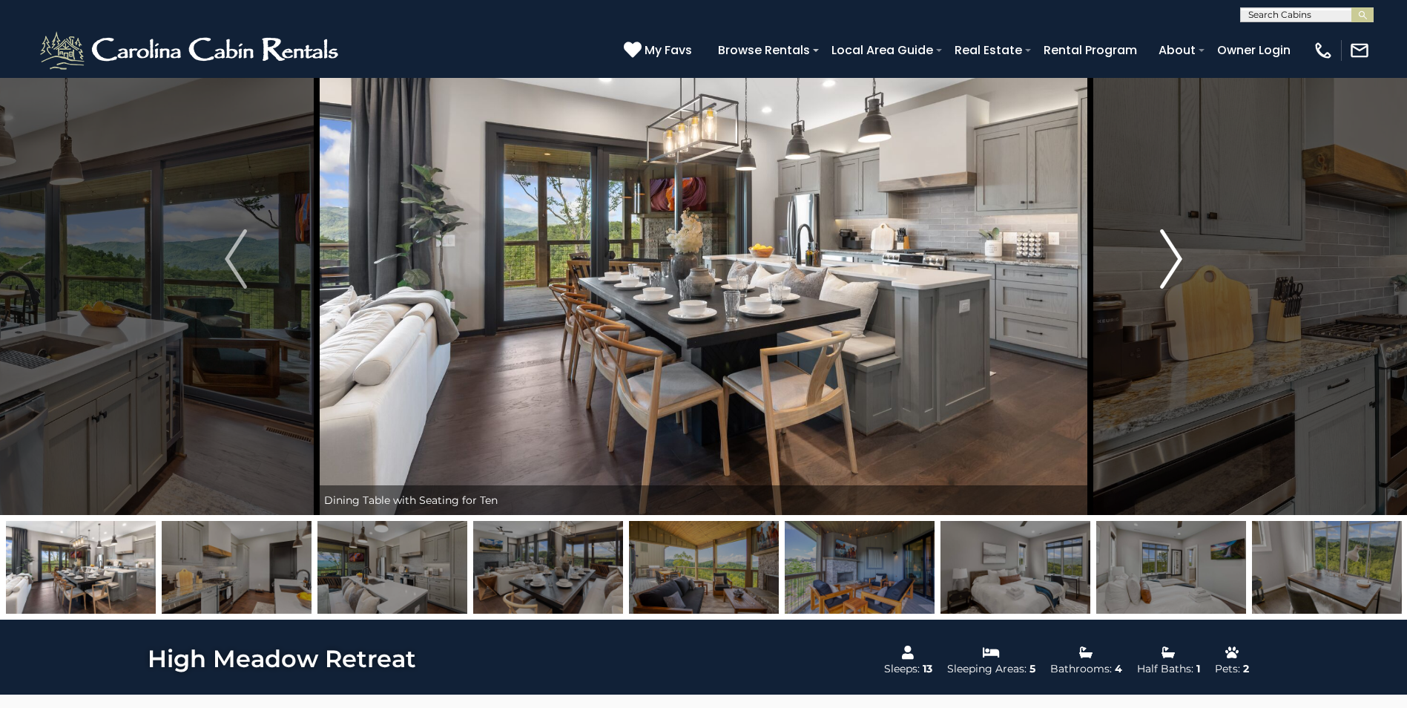
click at [1171, 263] on img "Next" at bounding box center [1171, 258] width 22 height 59
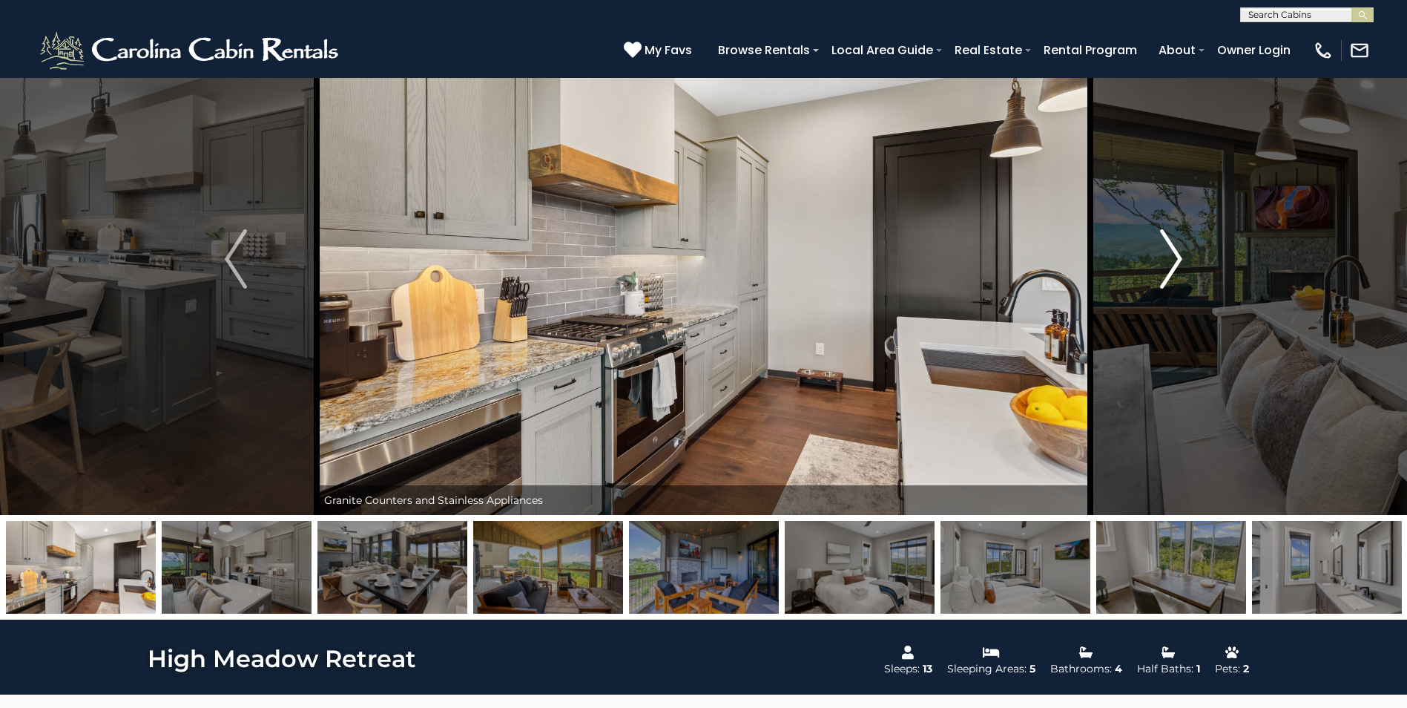
click at [1170, 262] on img "Next" at bounding box center [1171, 258] width 22 height 59
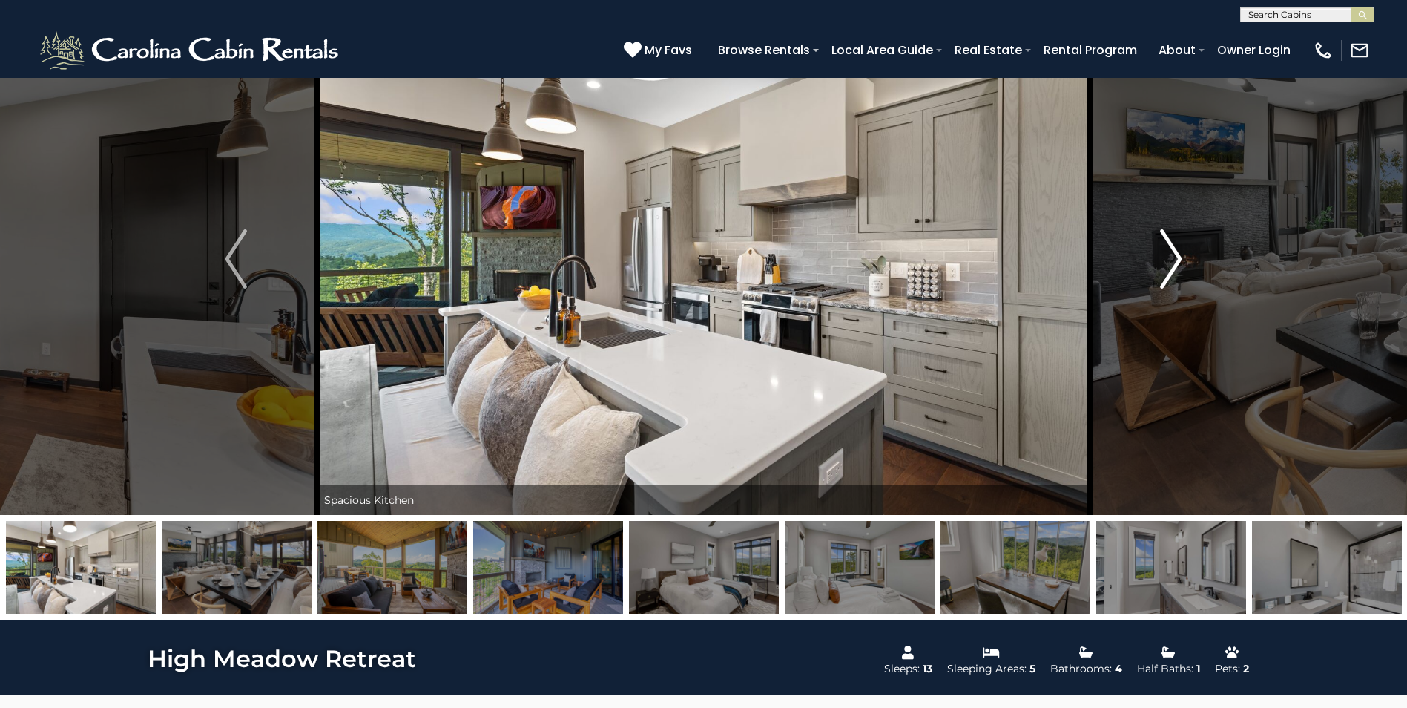
click at [1170, 262] on img "Next" at bounding box center [1171, 258] width 22 height 59
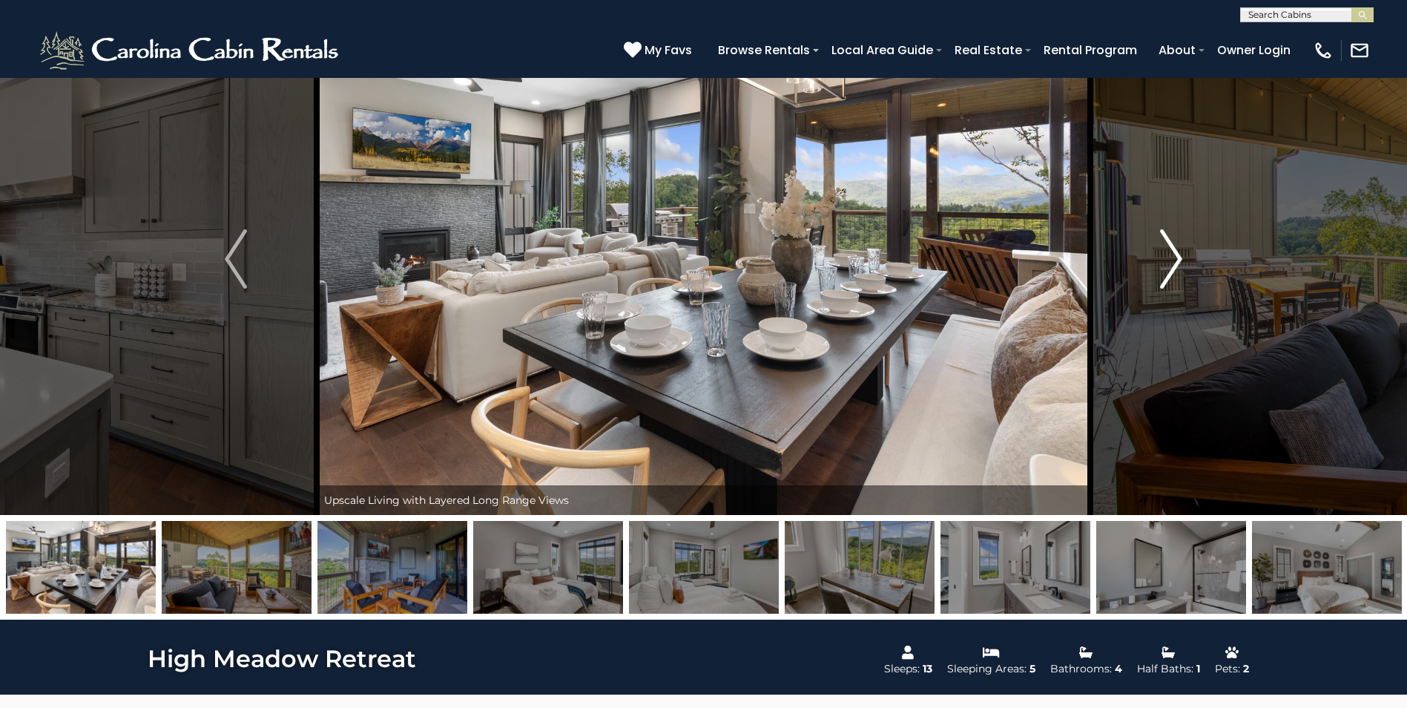
click at [1169, 262] on img "Next" at bounding box center [1171, 258] width 22 height 59
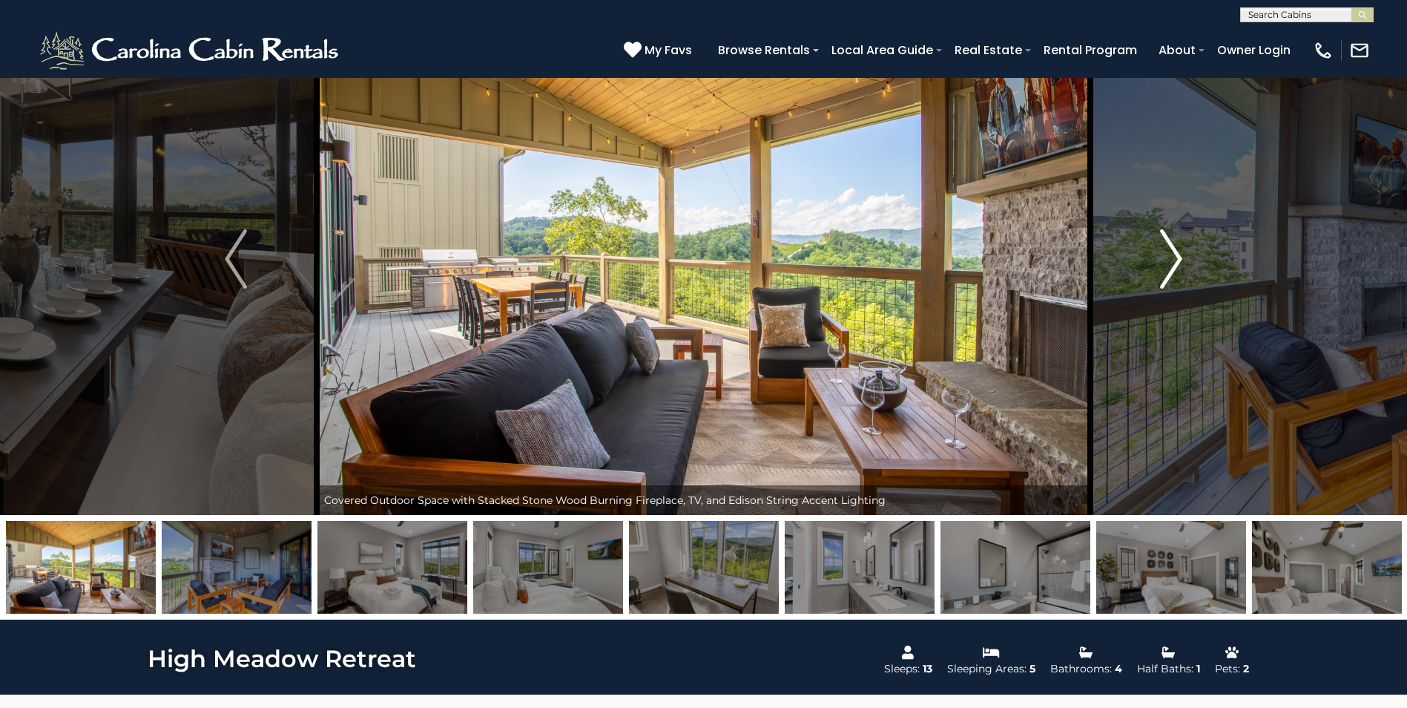
click at [1169, 262] on img "Next" at bounding box center [1171, 258] width 22 height 59
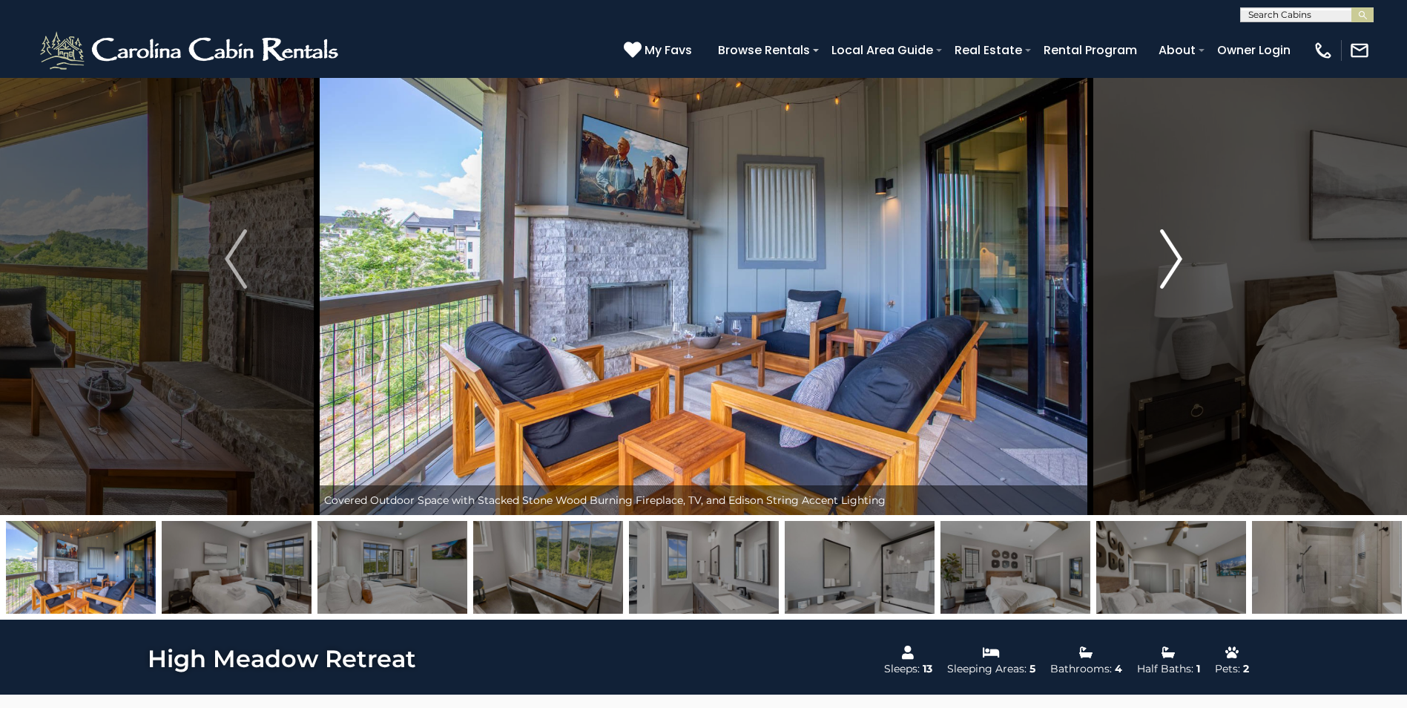
click at [1179, 254] on img "Next" at bounding box center [1171, 258] width 22 height 59
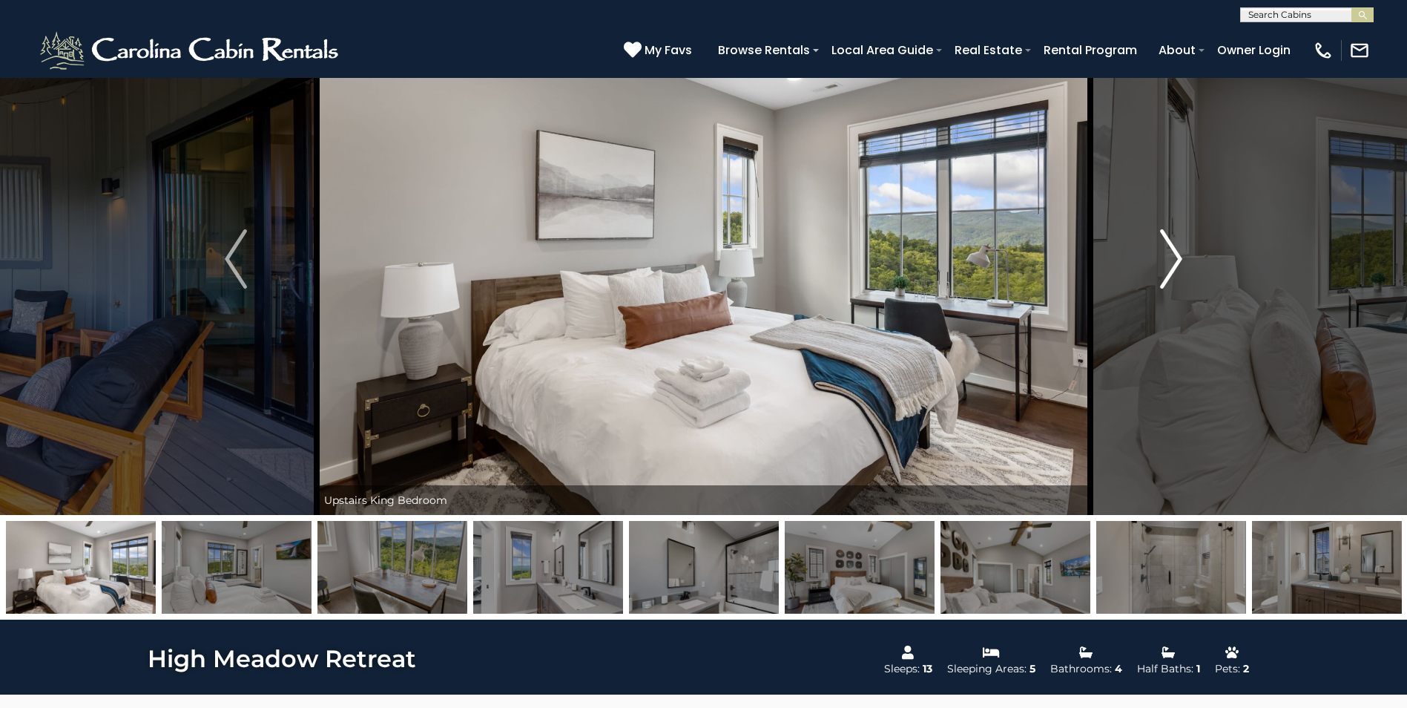
click at [1179, 254] on img "Next" at bounding box center [1171, 258] width 22 height 59
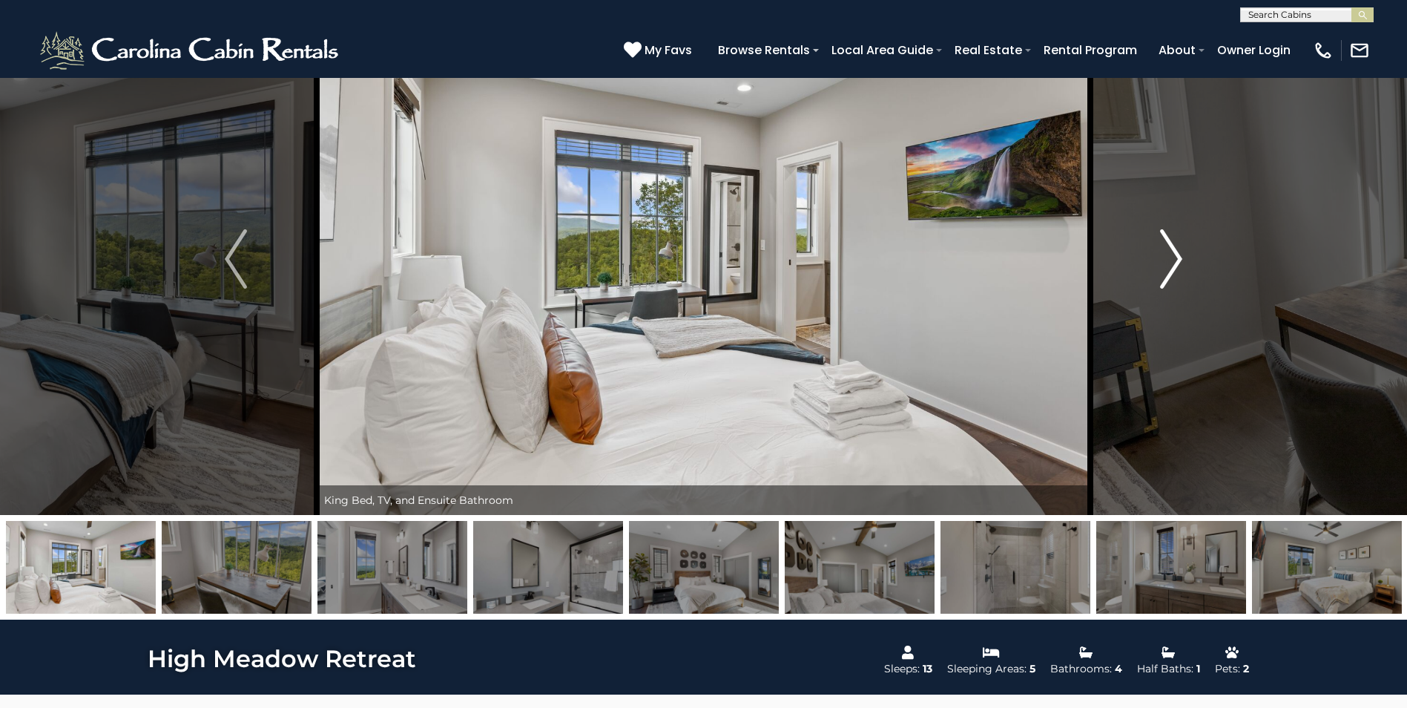
click at [1179, 254] on img "Next" at bounding box center [1171, 258] width 22 height 59
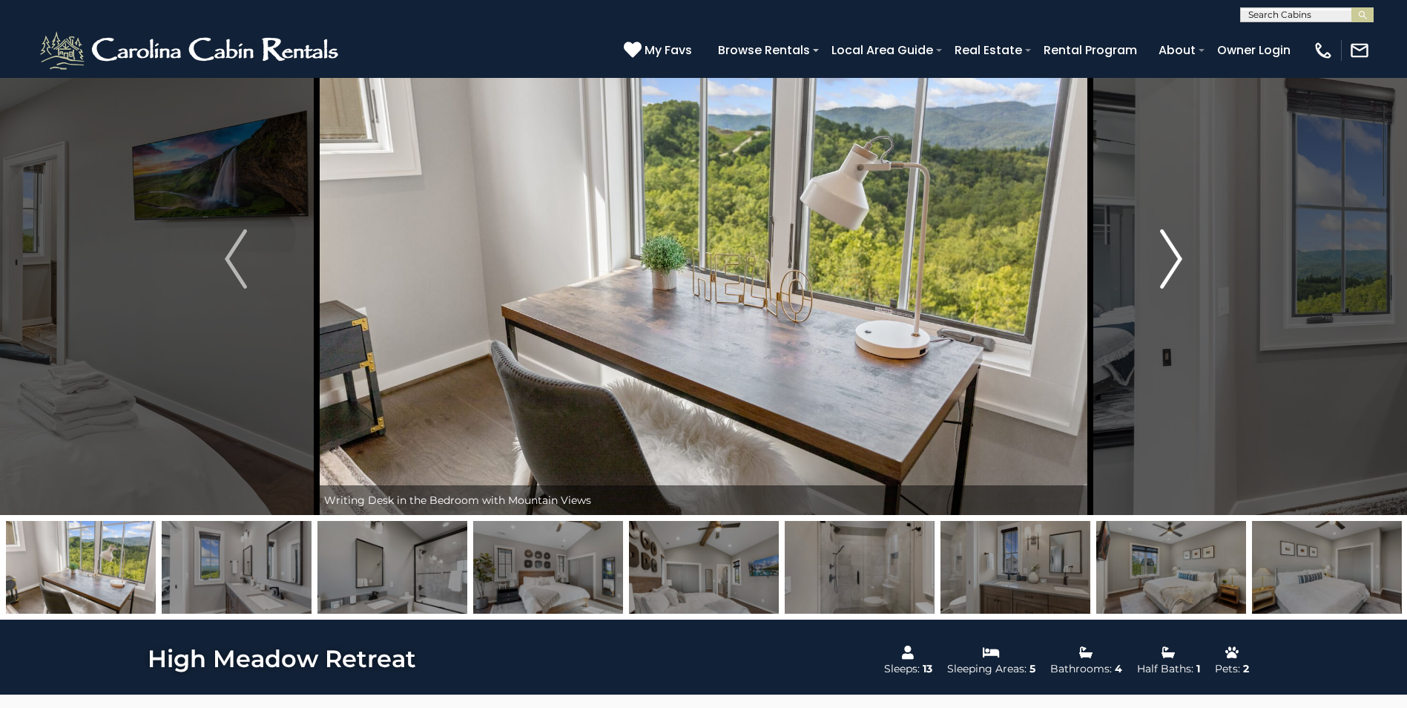
click at [1179, 254] on img "Next" at bounding box center [1171, 258] width 22 height 59
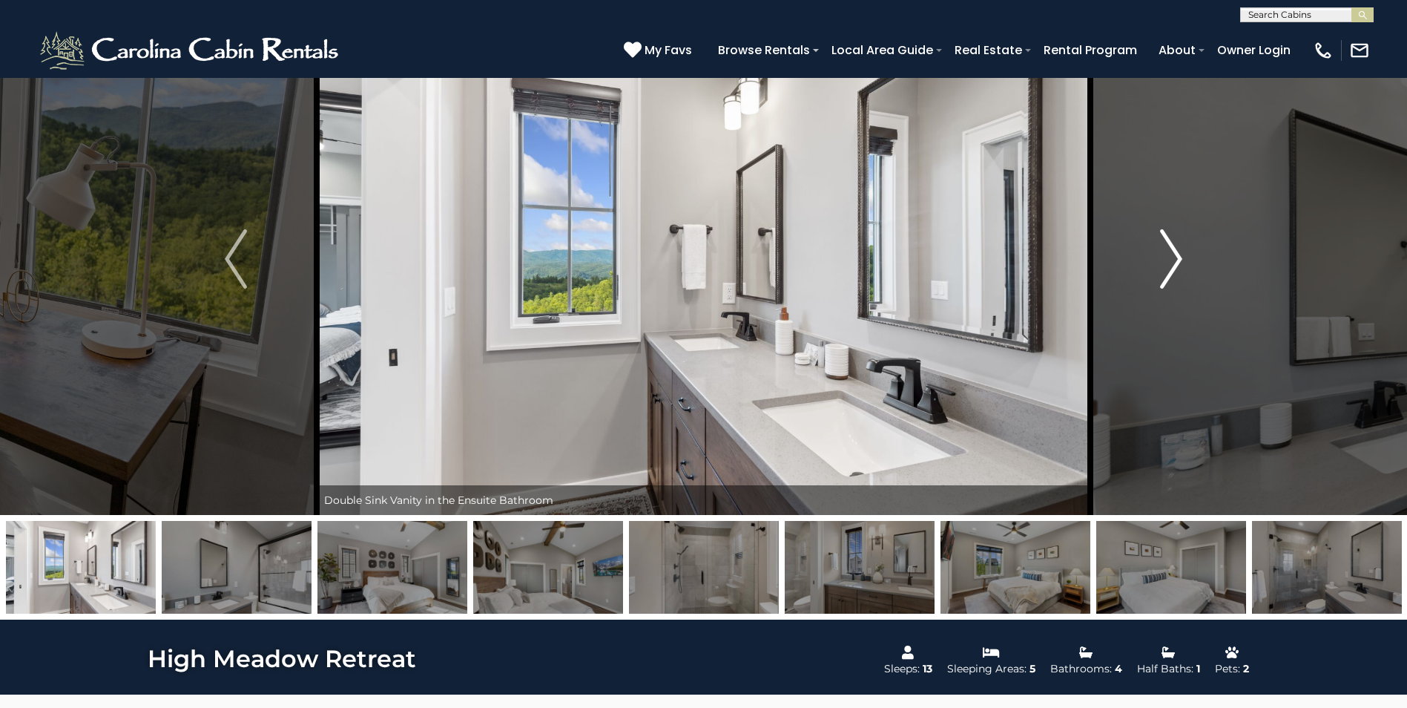
click at [1157, 251] on button "Next" at bounding box center [1171, 259] width 162 height 512
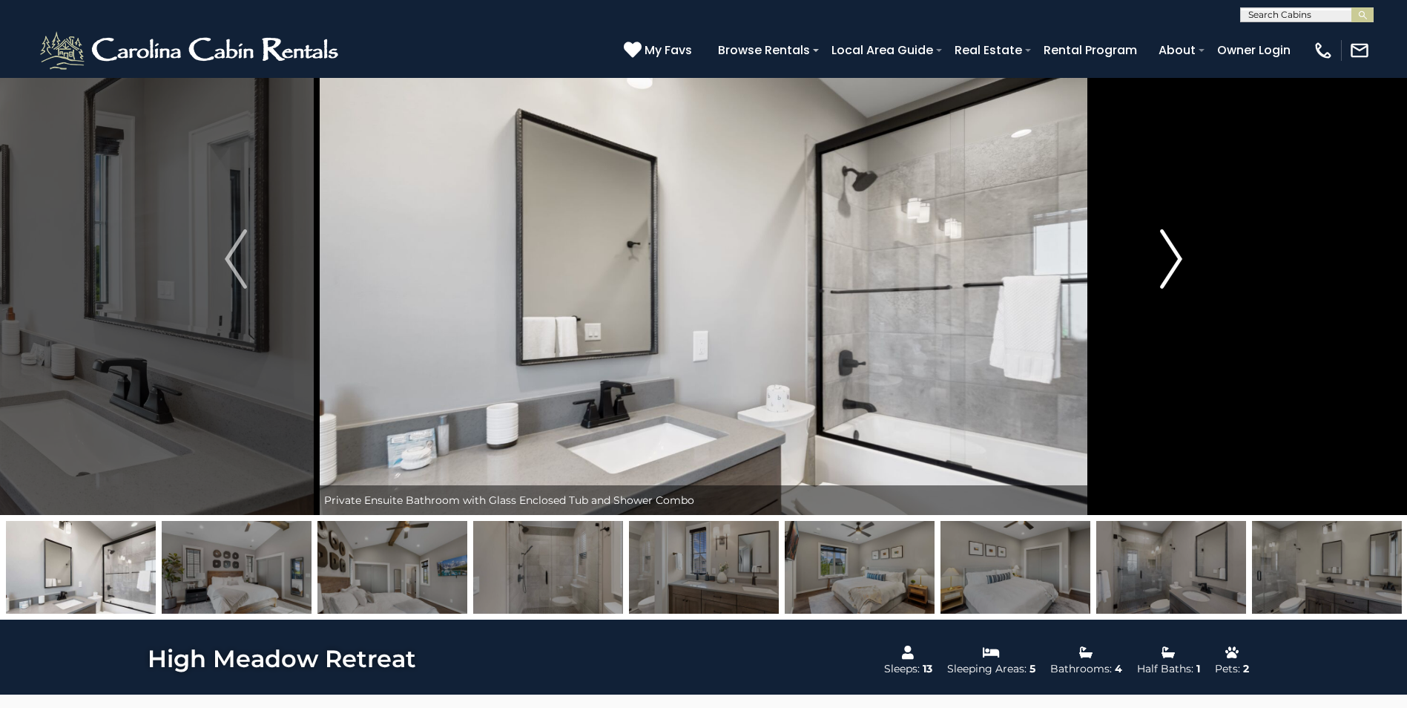
click at [1157, 251] on button "Next" at bounding box center [1171, 259] width 162 height 512
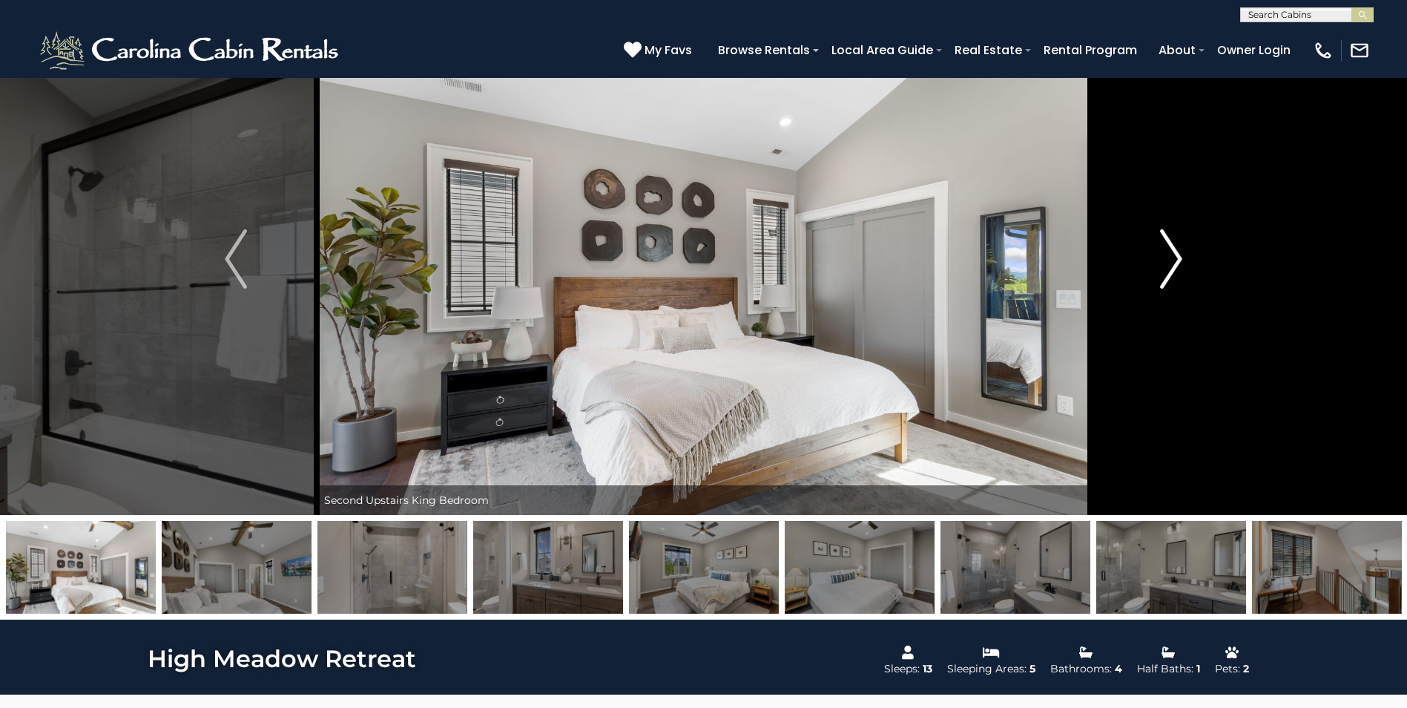
click at [1157, 251] on button "Next" at bounding box center [1171, 259] width 162 height 512
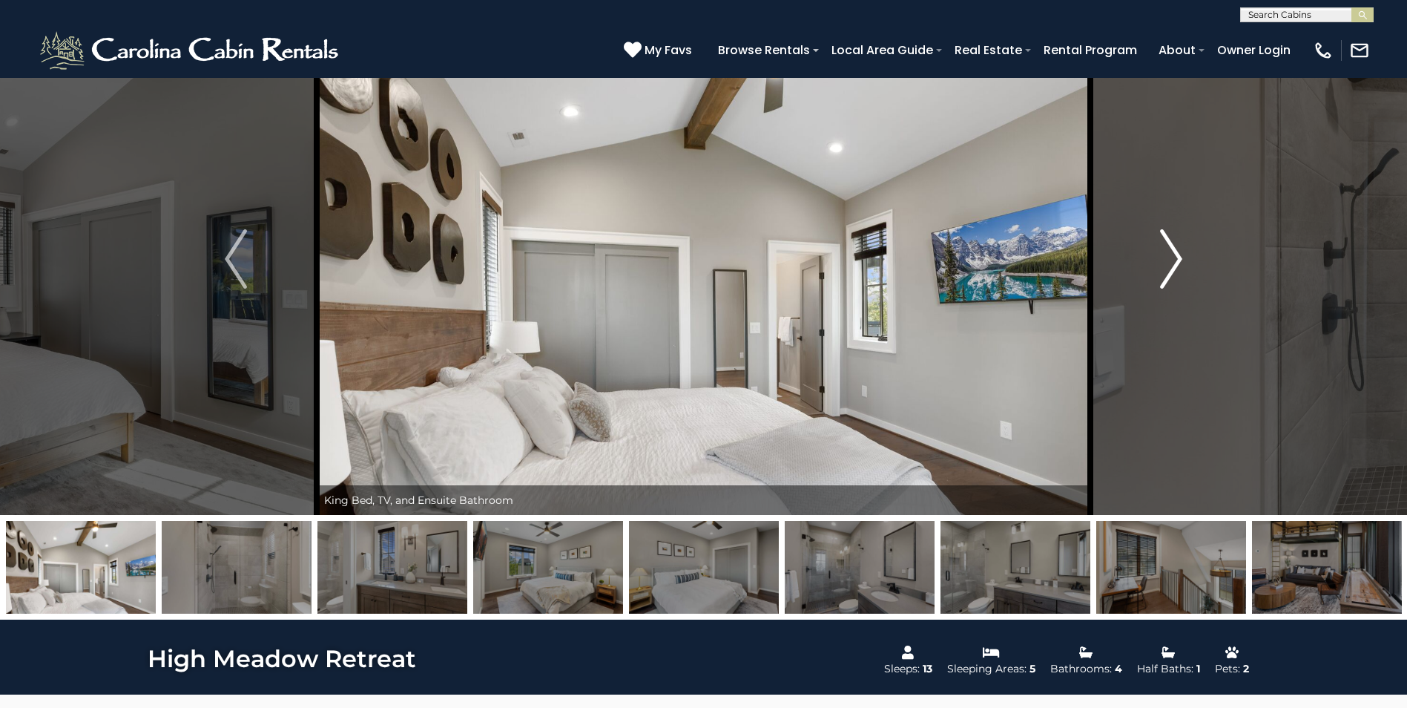
click at [1177, 251] on img "Next" at bounding box center [1171, 258] width 22 height 59
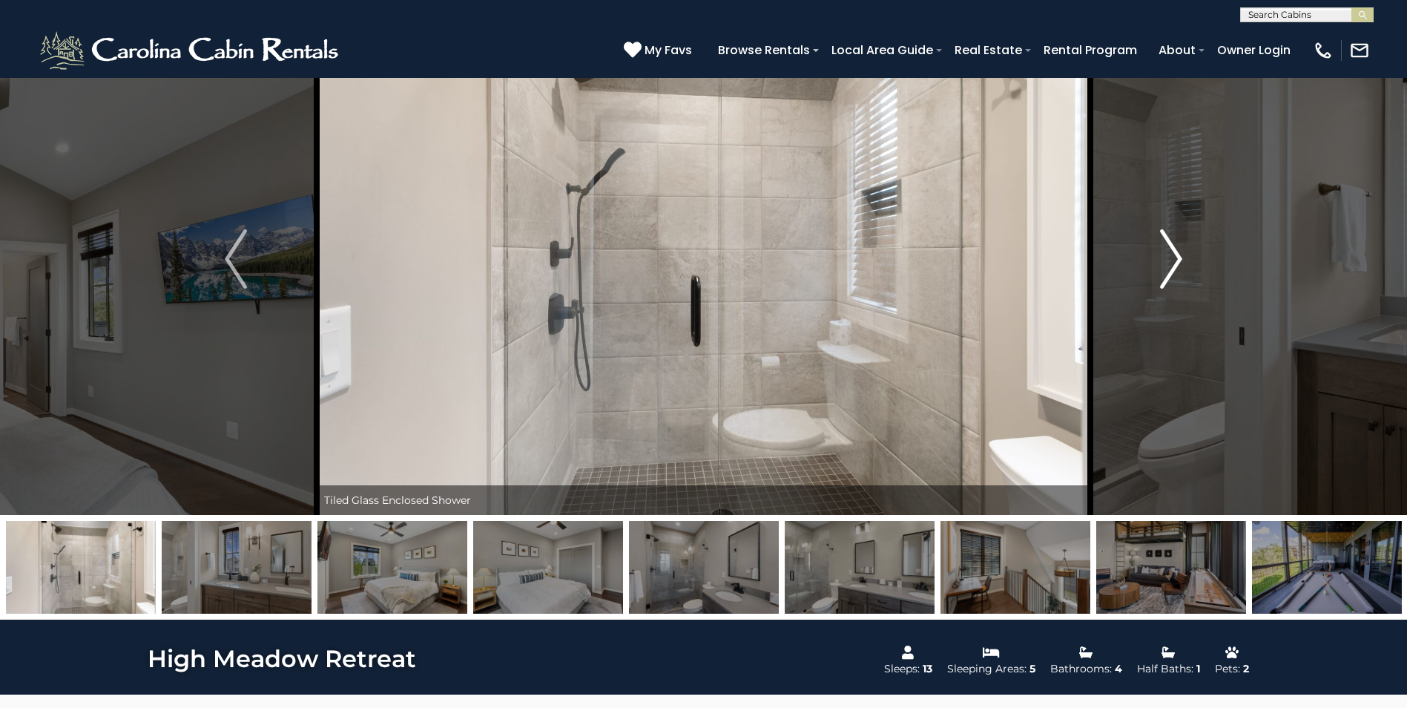
click at [1177, 251] on img "Next" at bounding box center [1171, 258] width 22 height 59
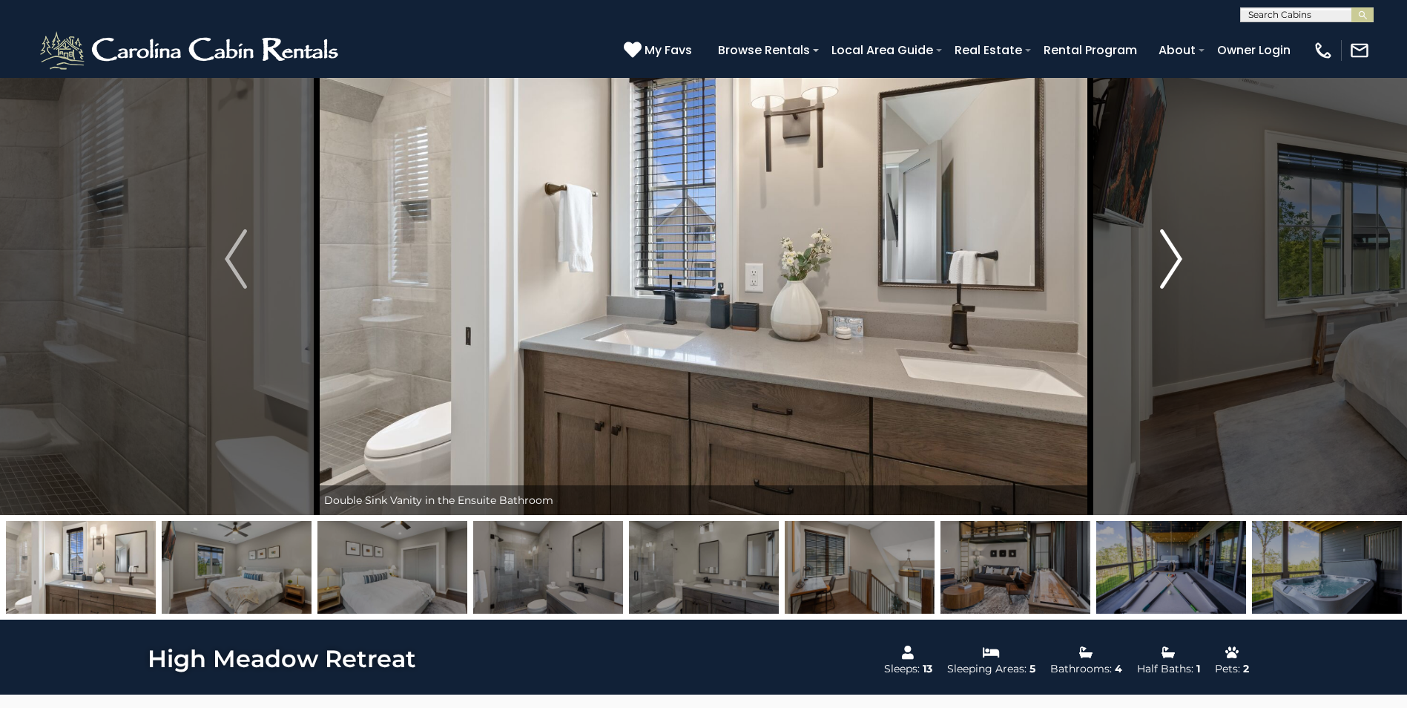
click at [1174, 254] on img "Next" at bounding box center [1171, 258] width 22 height 59
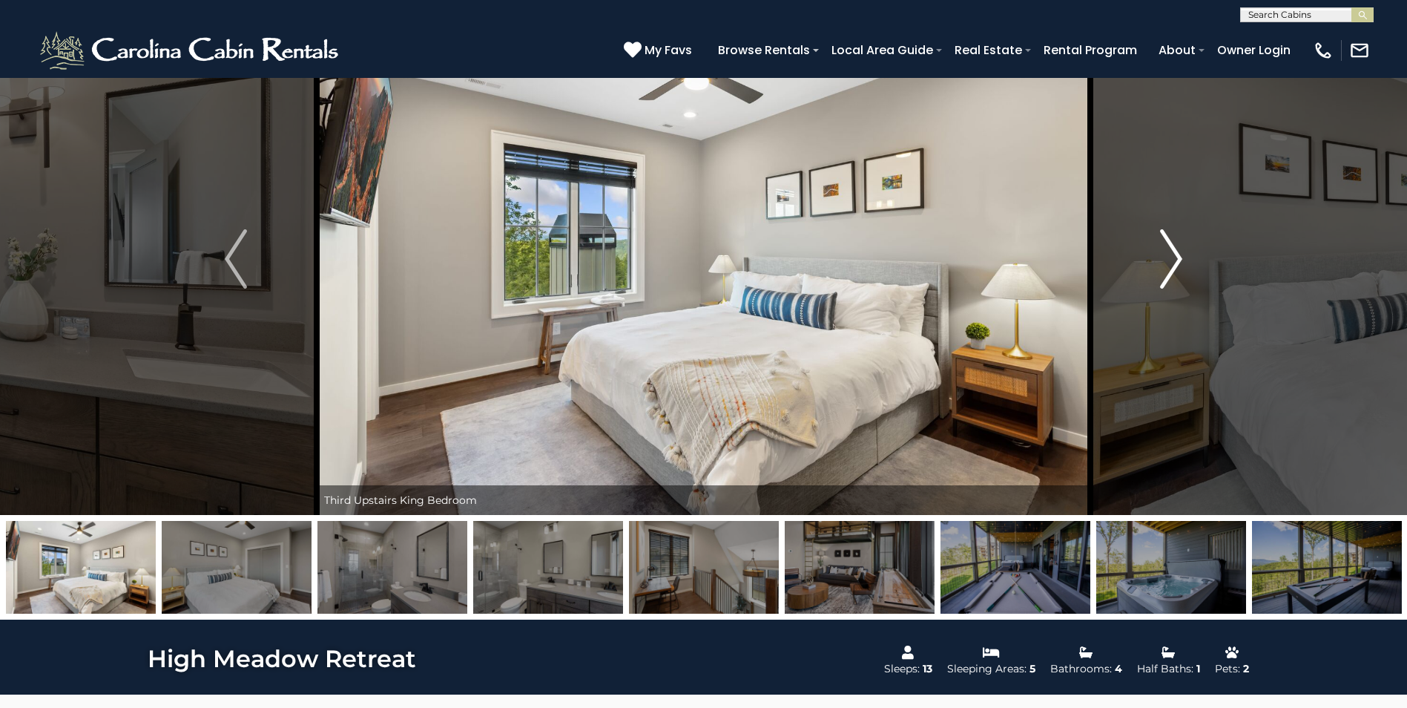
click at [1173, 251] on img "Next" at bounding box center [1171, 258] width 22 height 59
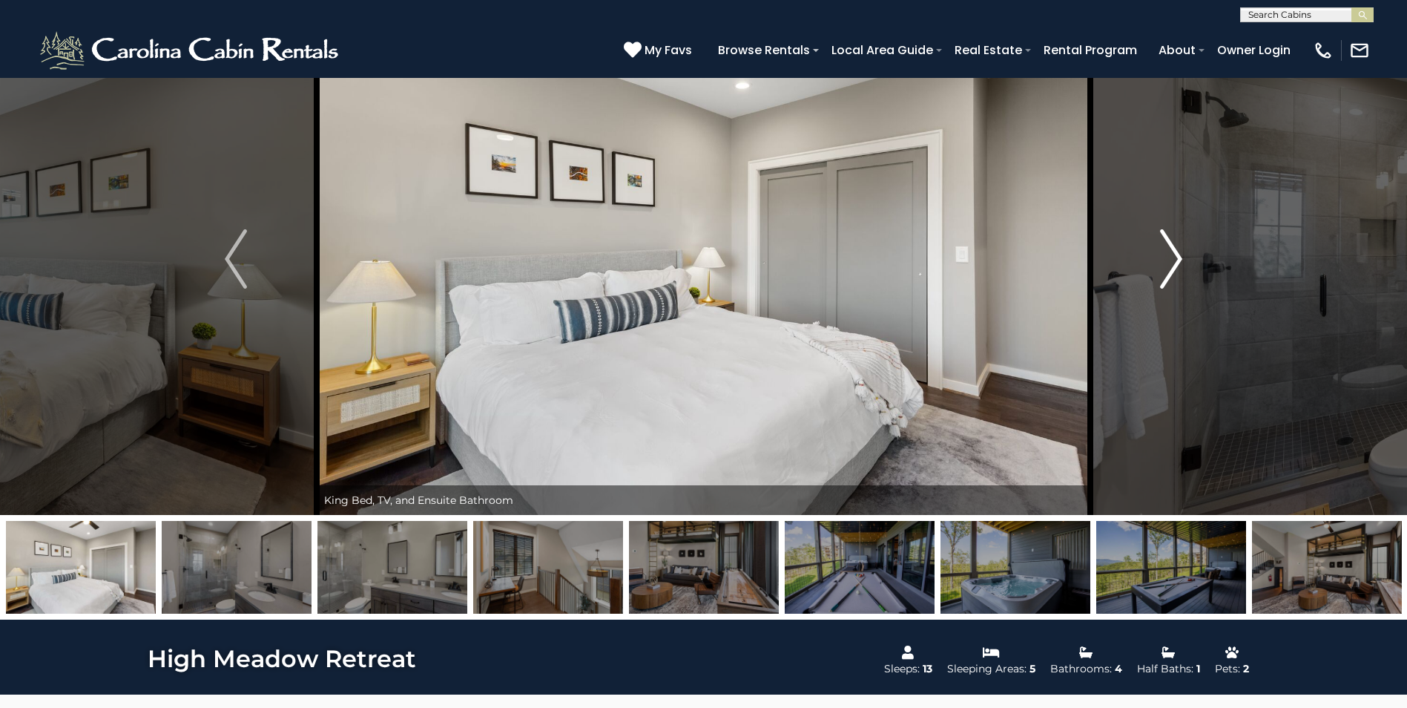
click at [1182, 251] on img "Next" at bounding box center [1171, 258] width 22 height 59
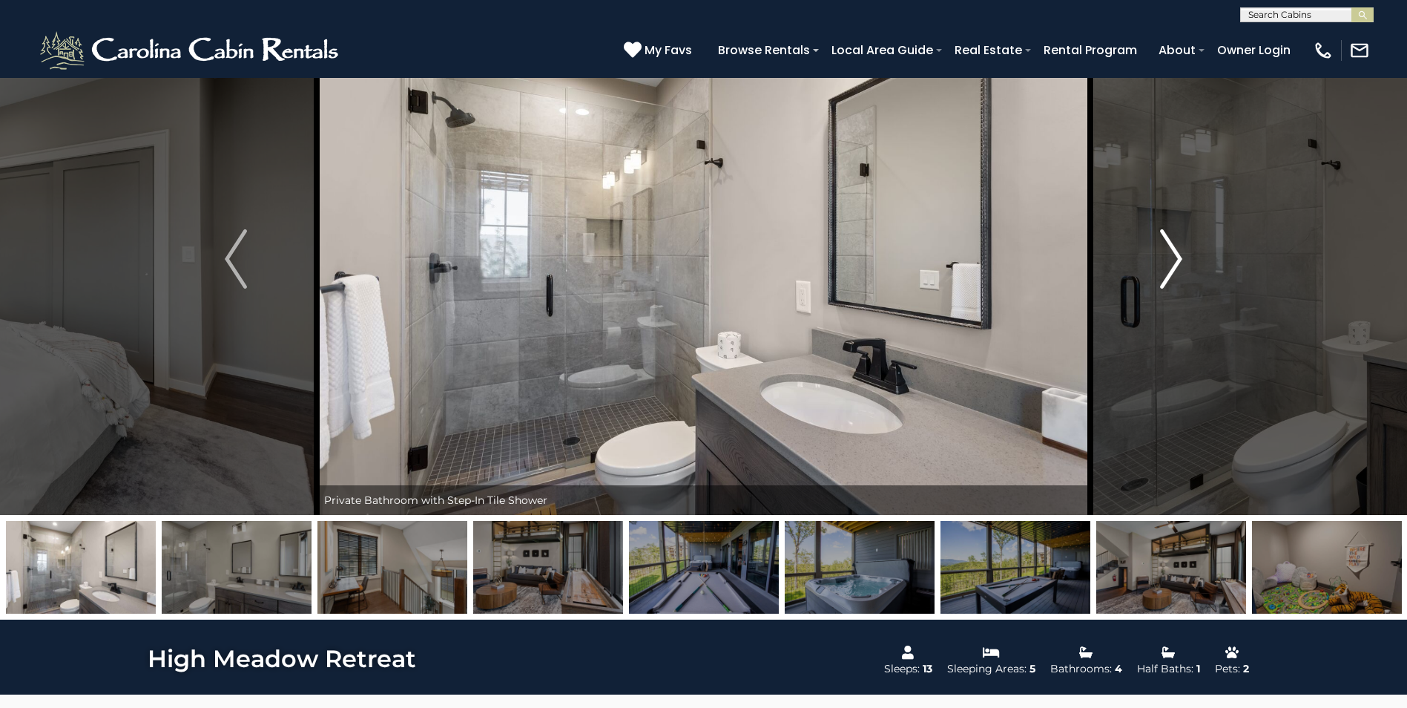
click at [1176, 251] on img "Next" at bounding box center [1171, 258] width 22 height 59
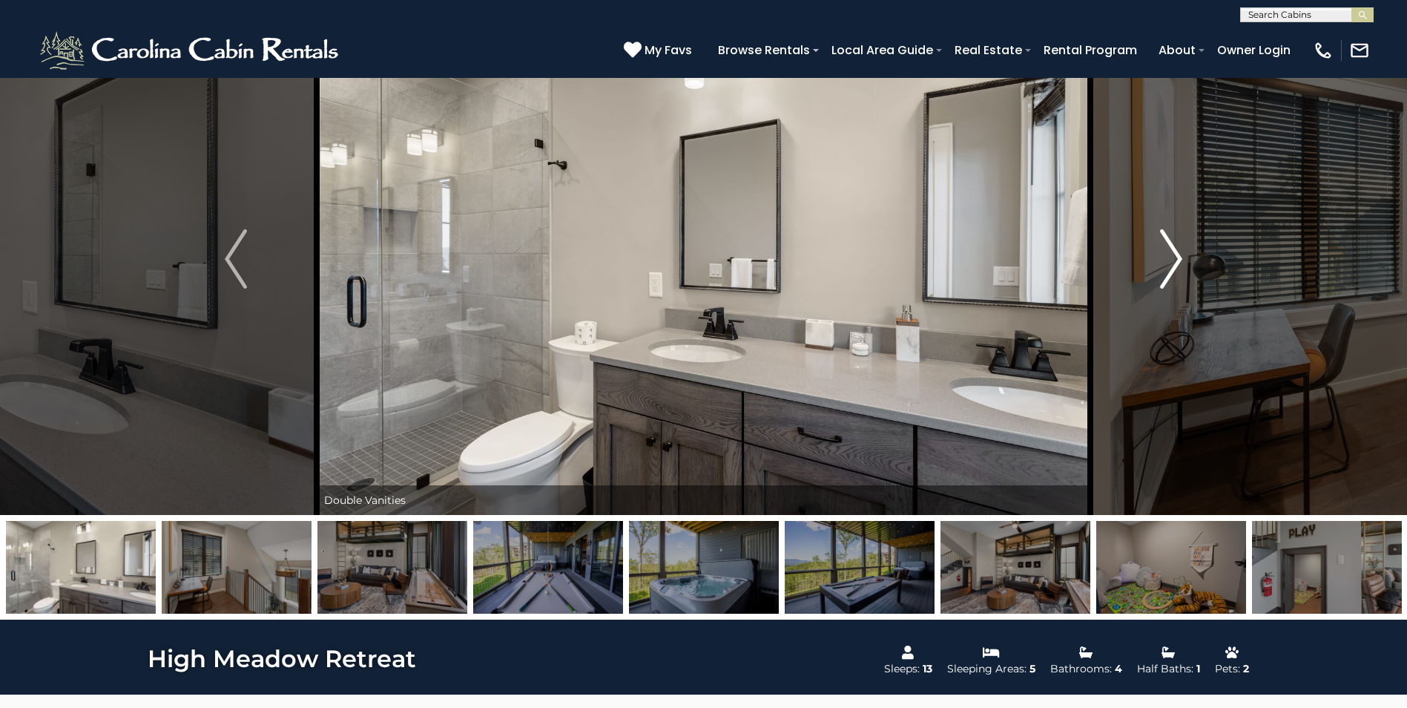
click at [1176, 251] on img "Next" at bounding box center [1171, 258] width 22 height 59
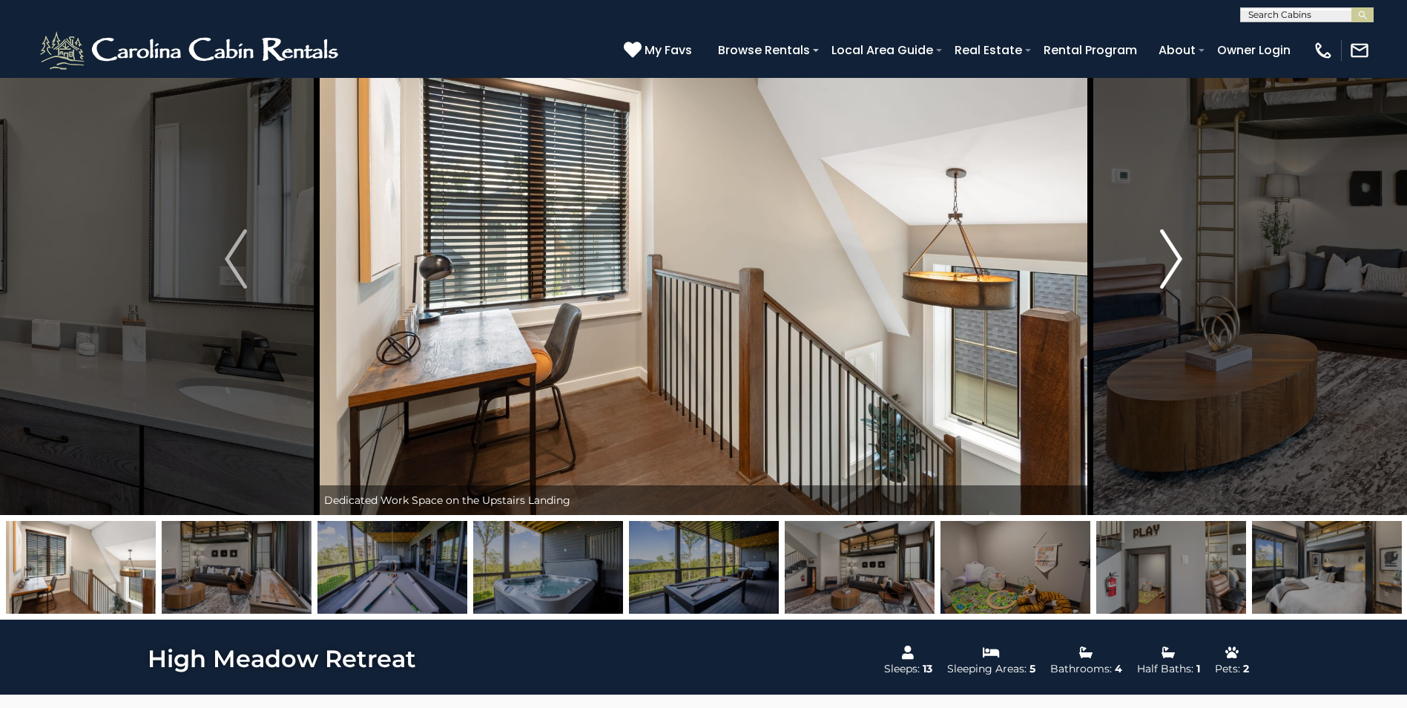
click at [1176, 251] on img "Next" at bounding box center [1171, 258] width 22 height 59
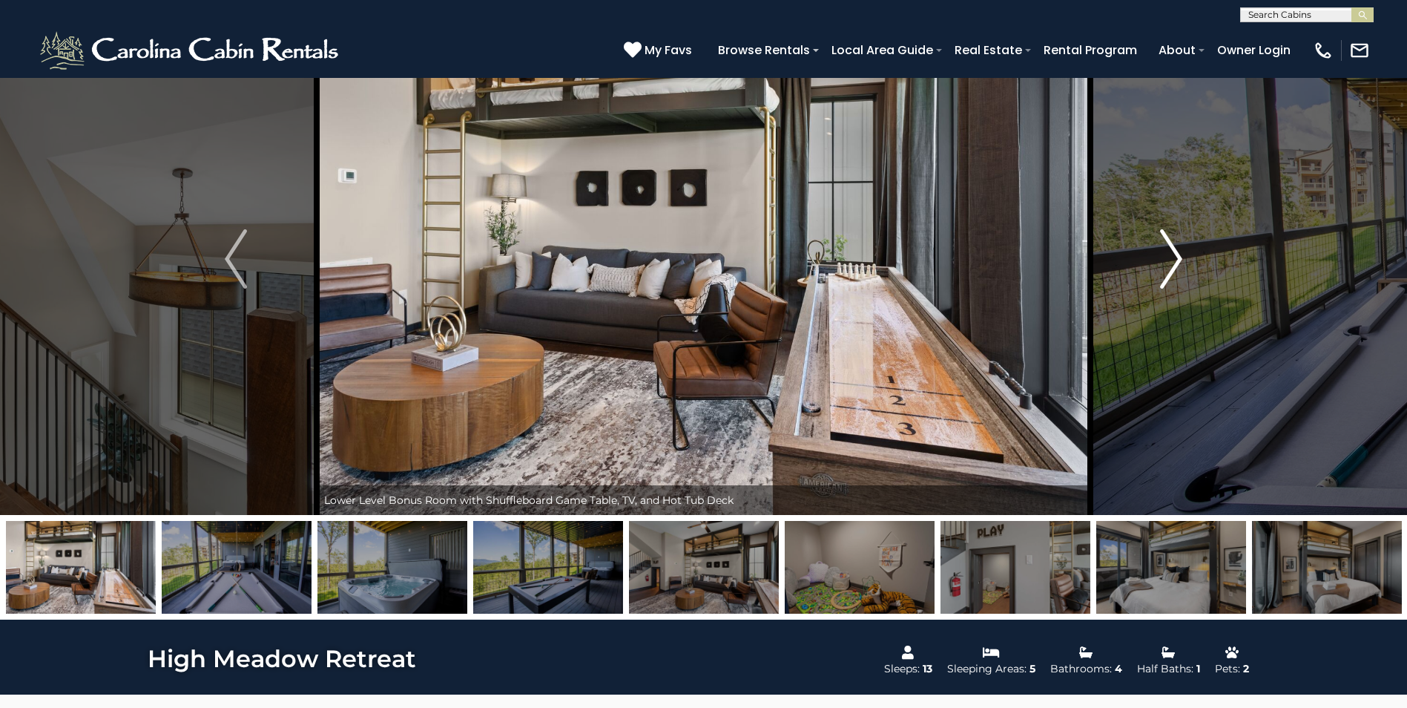
click at [1175, 257] on img "Next" at bounding box center [1171, 258] width 22 height 59
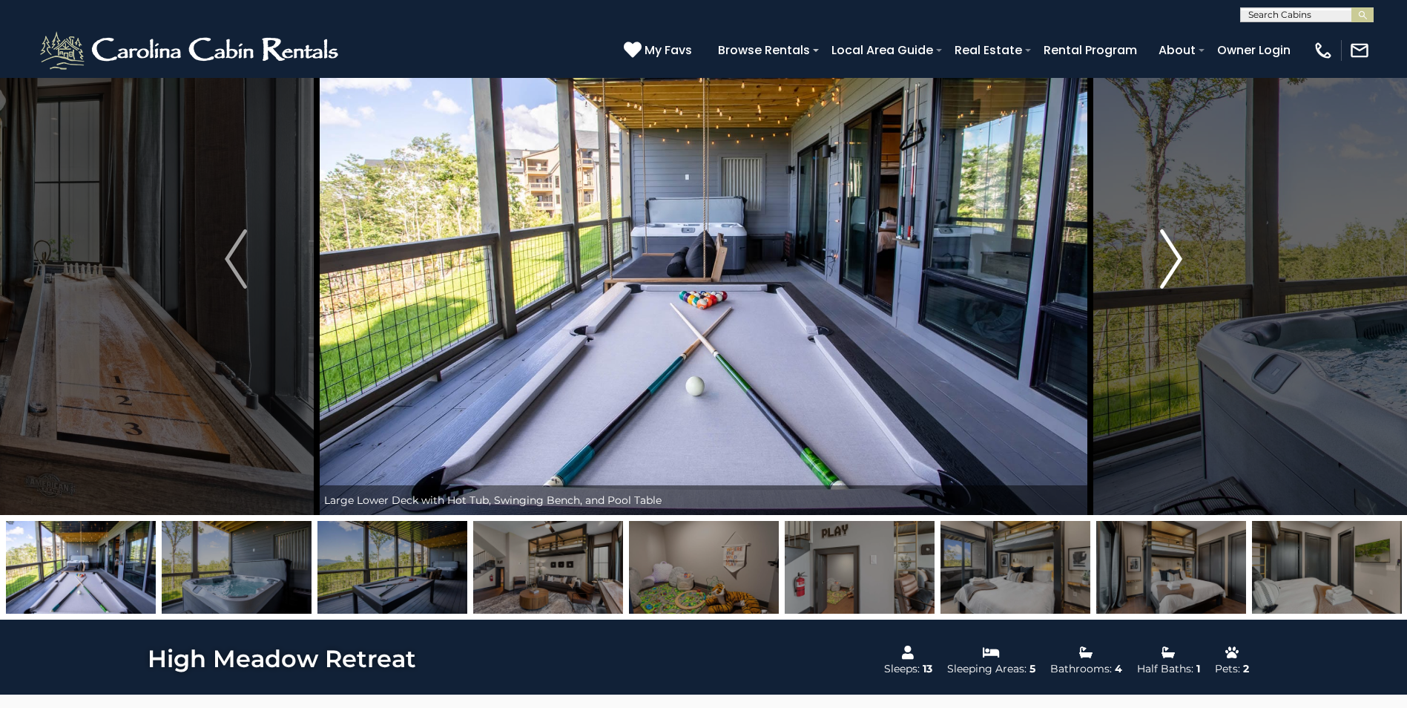
click at [1175, 257] on img "Next" at bounding box center [1171, 258] width 22 height 59
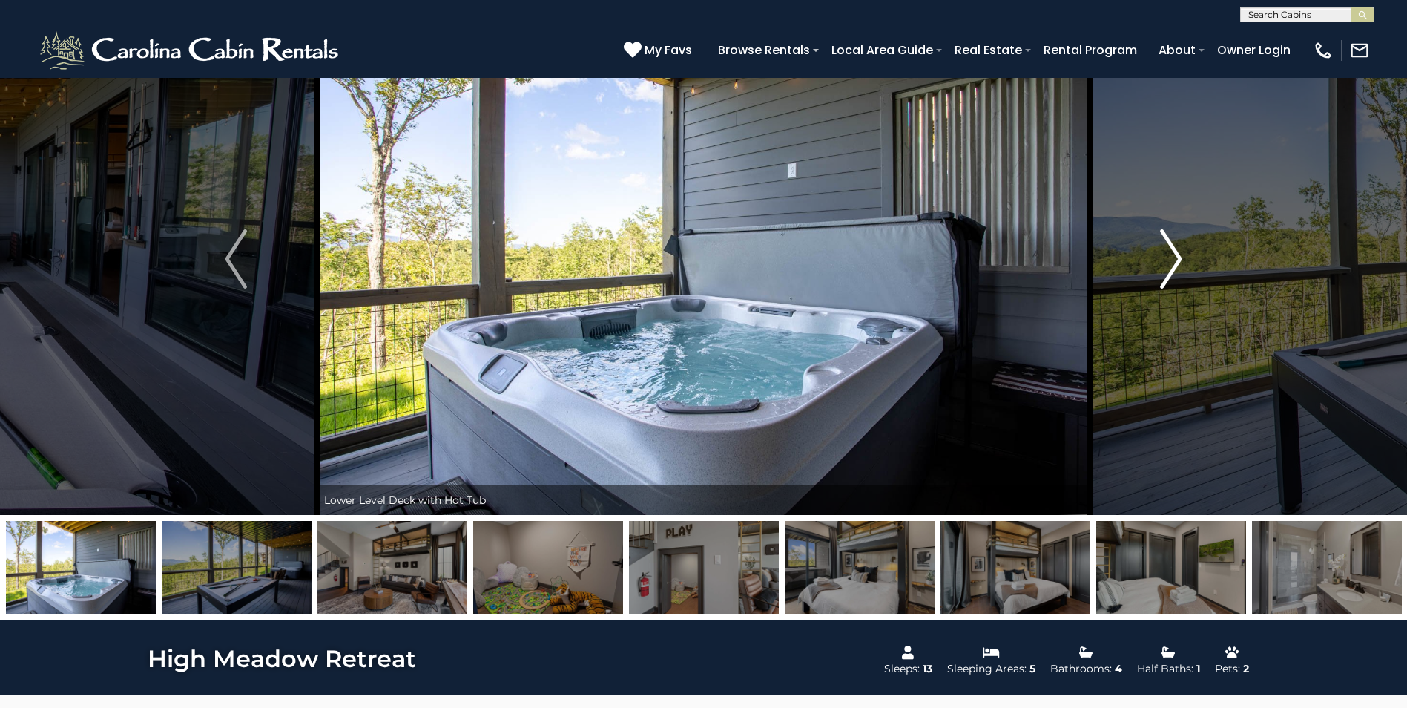
click at [1175, 259] on img "Next" at bounding box center [1171, 258] width 22 height 59
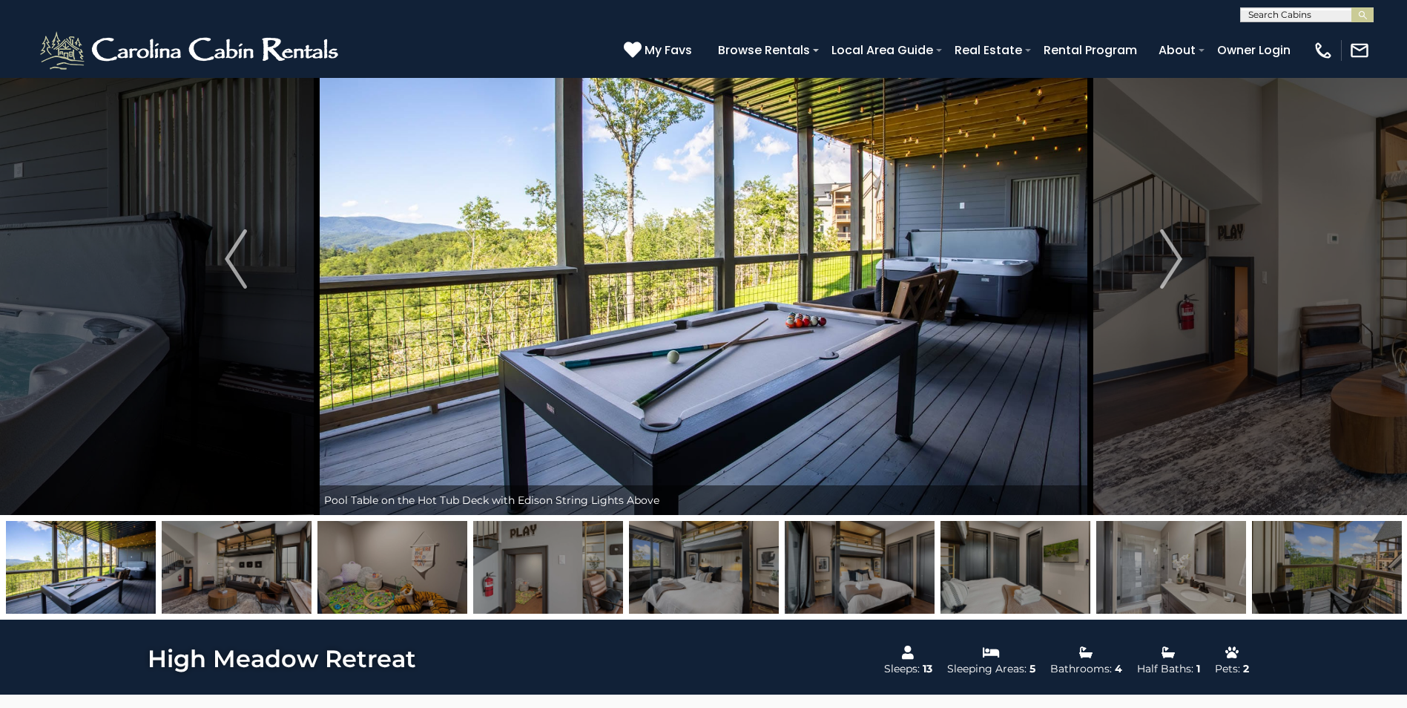
click at [1332, 536] on img at bounding box center [1327, 567] width 150 height 93
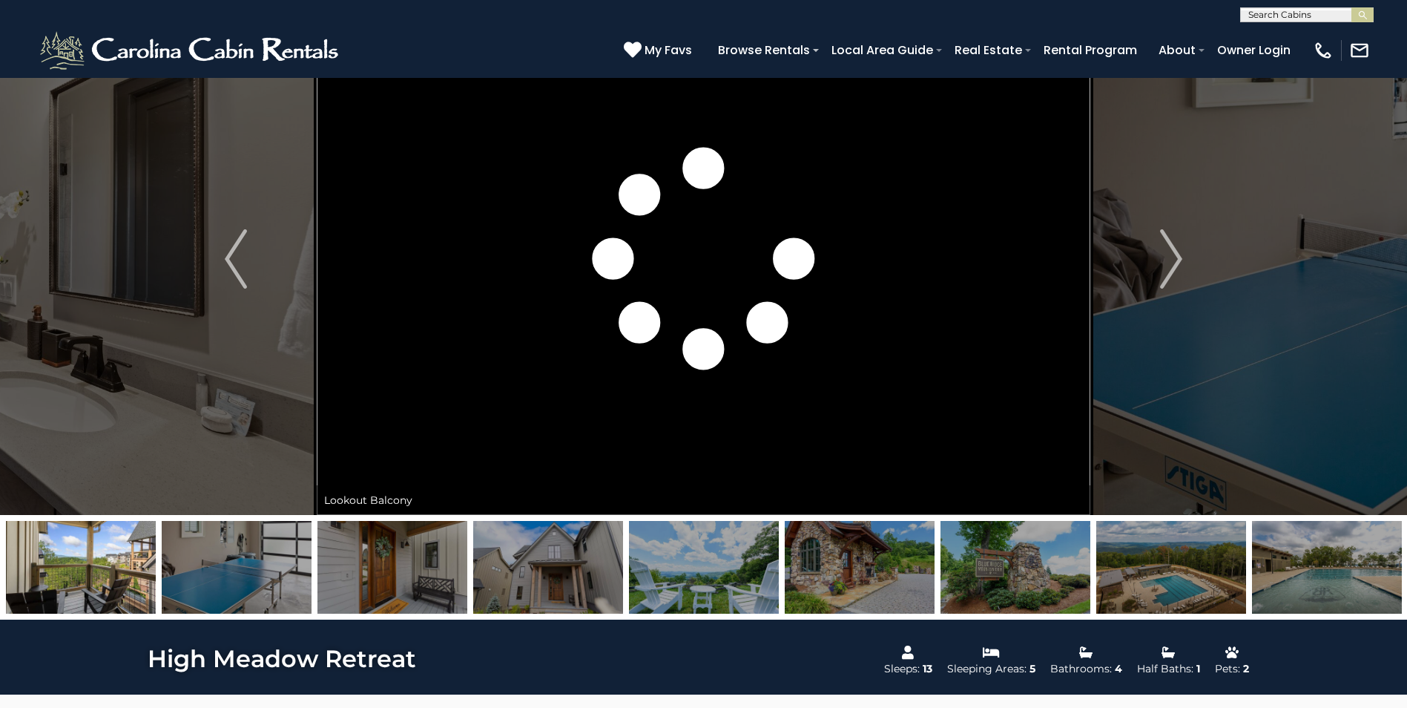
click at [234, 551] on img at bounding box center [237, 567] width 150 height 93
